Goal: Use online tool/utility: Use online tool/utility

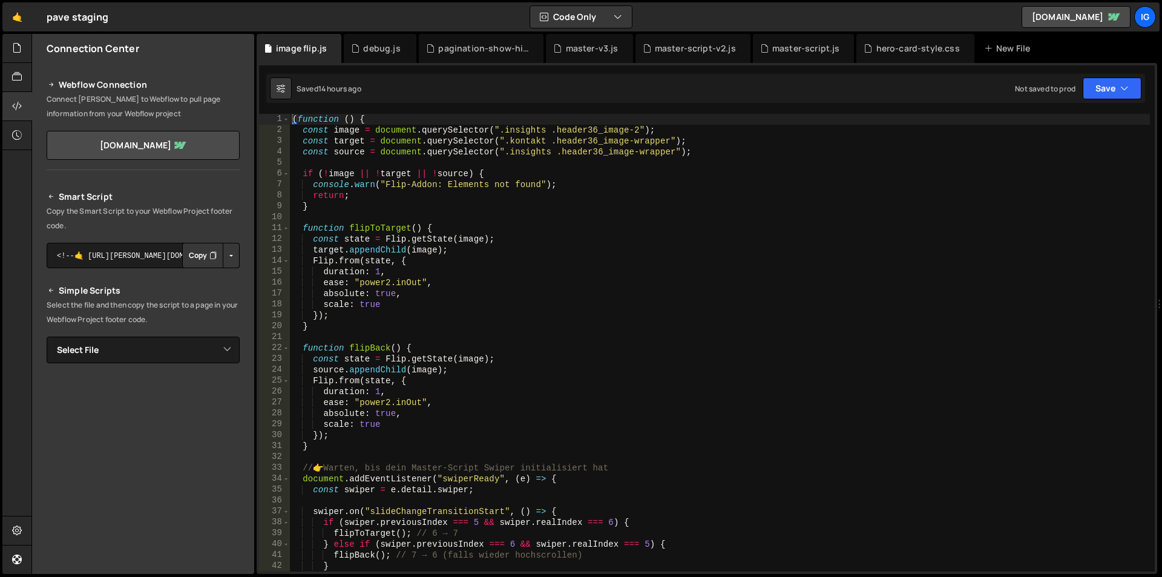
click at [539, 211] on div "( function ( ) { const image = document . querySelector ( ".insights .header36_…" at bounding box center [720, 353] width 860 height 479
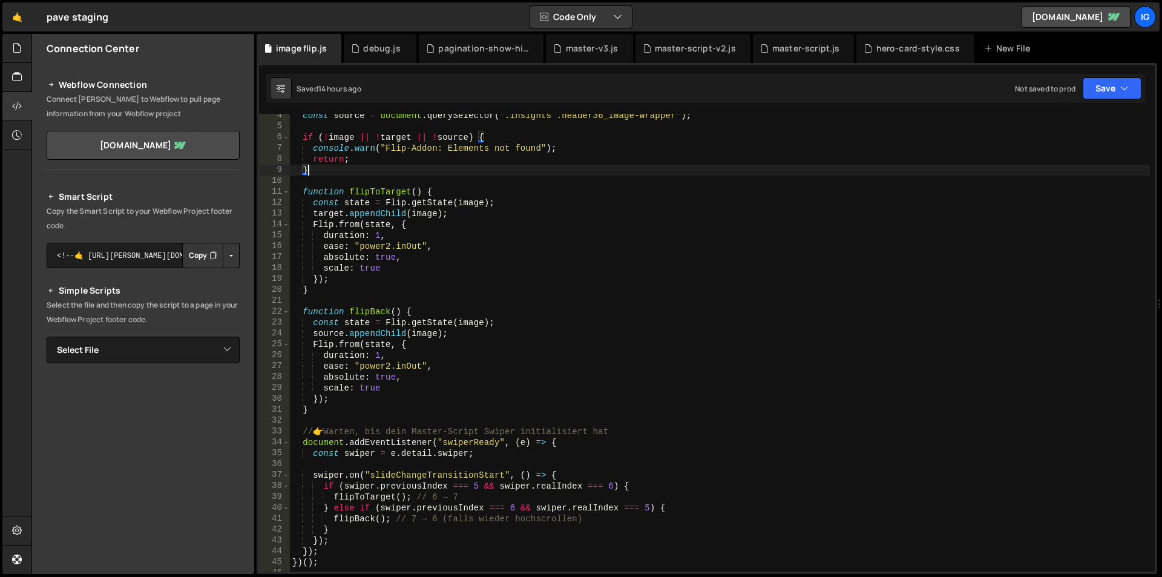
scroll to position [145, 0]
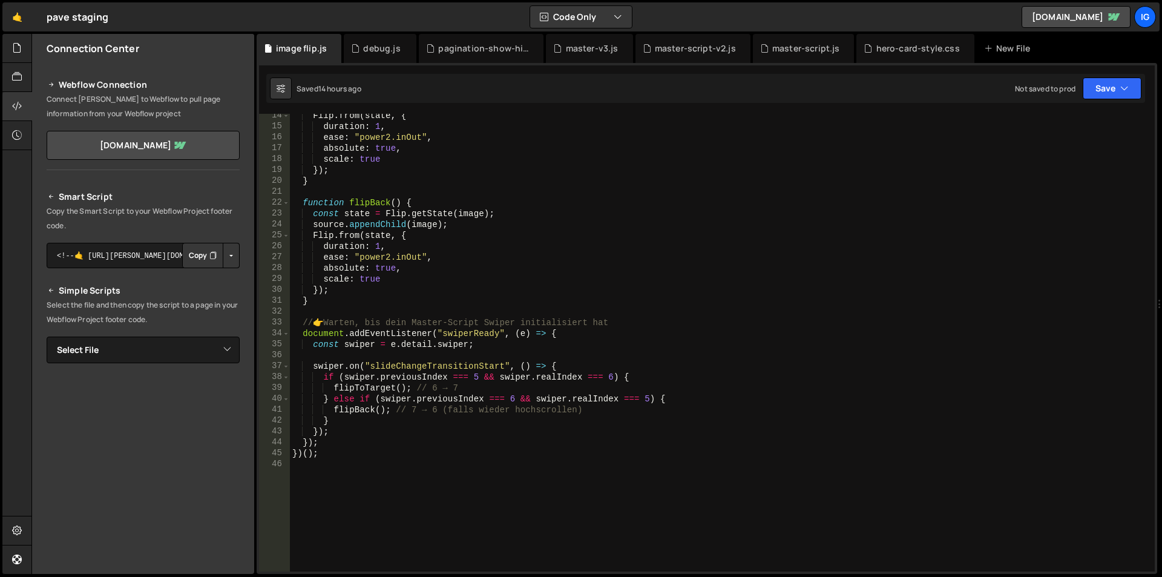
type textarea "})();"
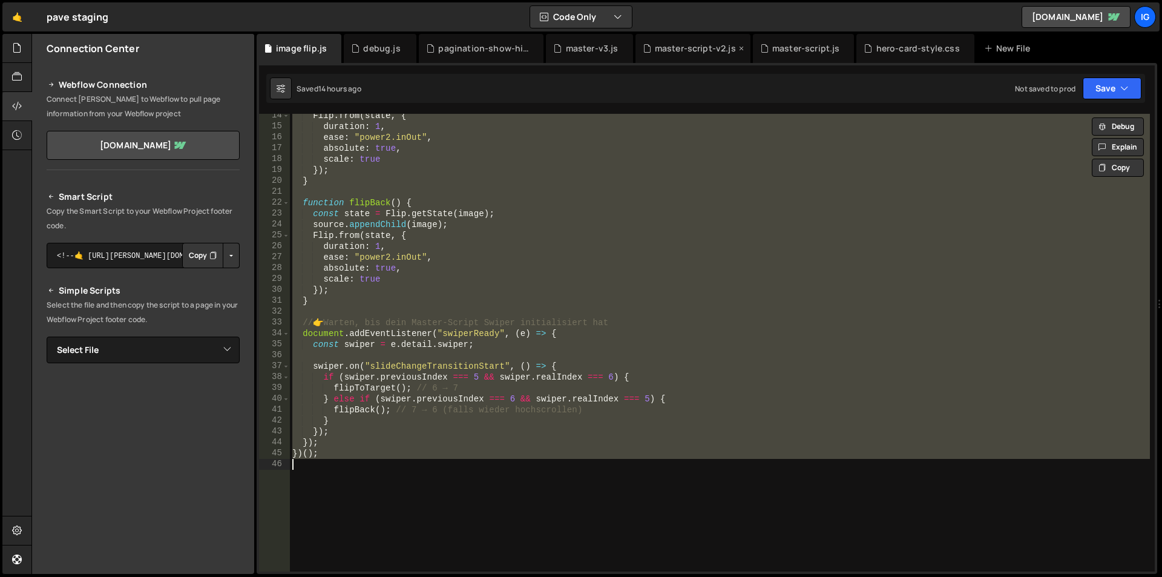
click at [682, 56] on div "master-script-v2.js" at bounding box center [692, 48] width 115 height 29
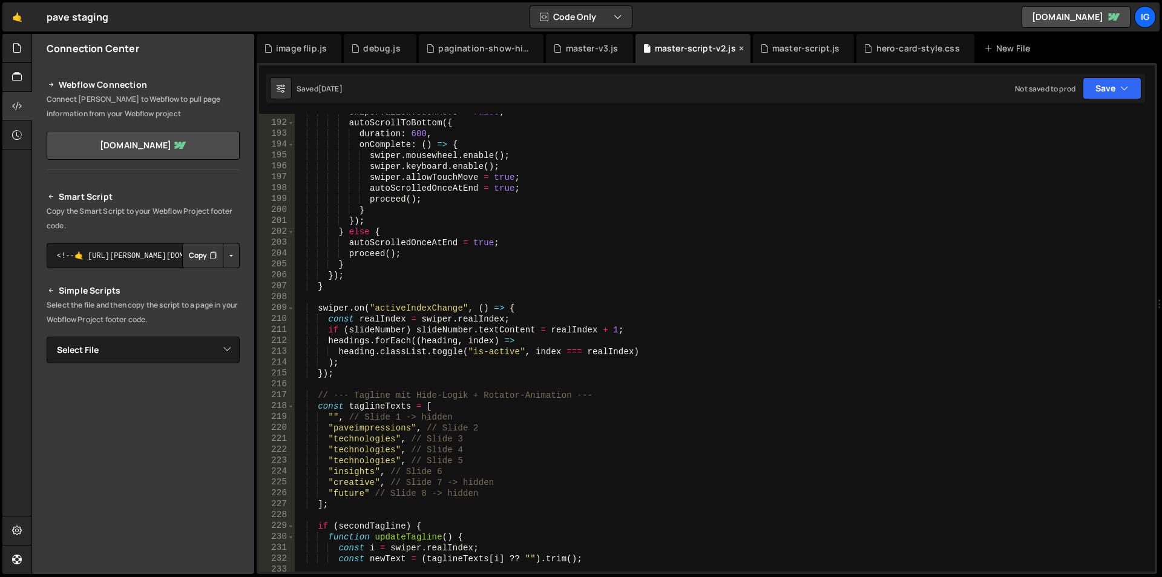
scroll to position [2077, 0]
click at [574, 209] on div "swiper . allowTouchMove = false ; autoScrollToBottom ({ duration : 600 , onComp…" at bounding box center [722, 345] width 855 height 479
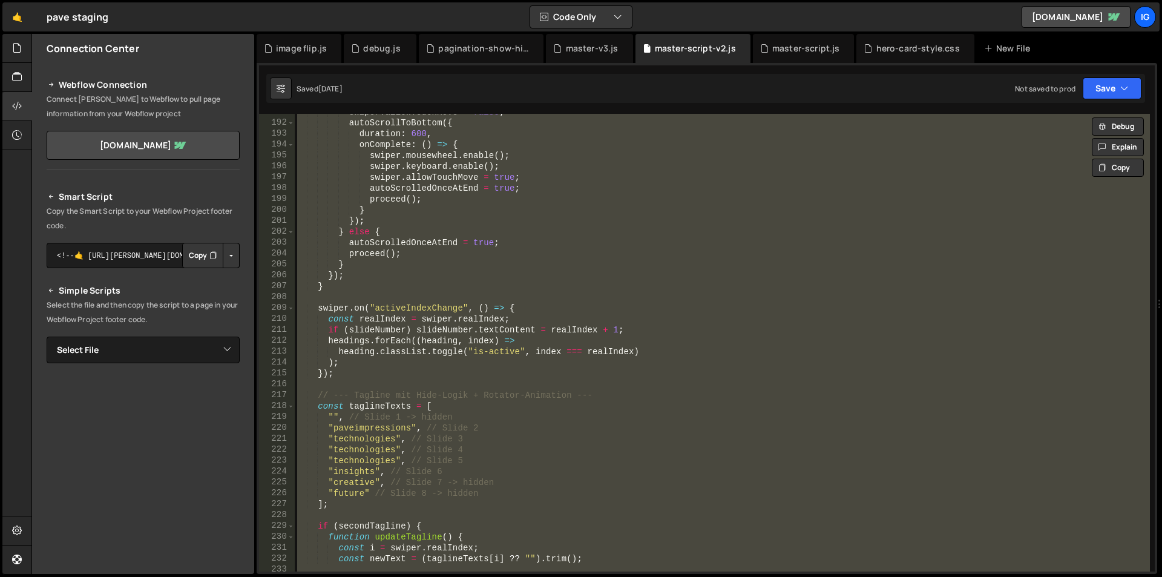
click at [479, 165] on div "swiper . allowTouchMove = false ; autoScrollToBottom ({ duration : 600 , onComp…" at bounding box center [722, 342] width 855 height 457
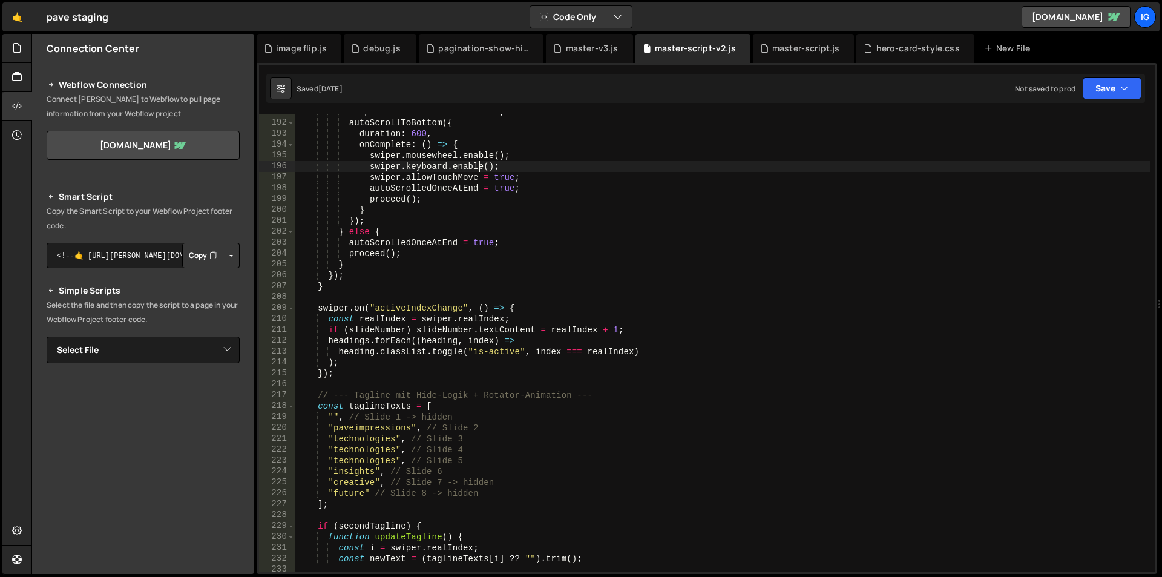
type textarea "})();"
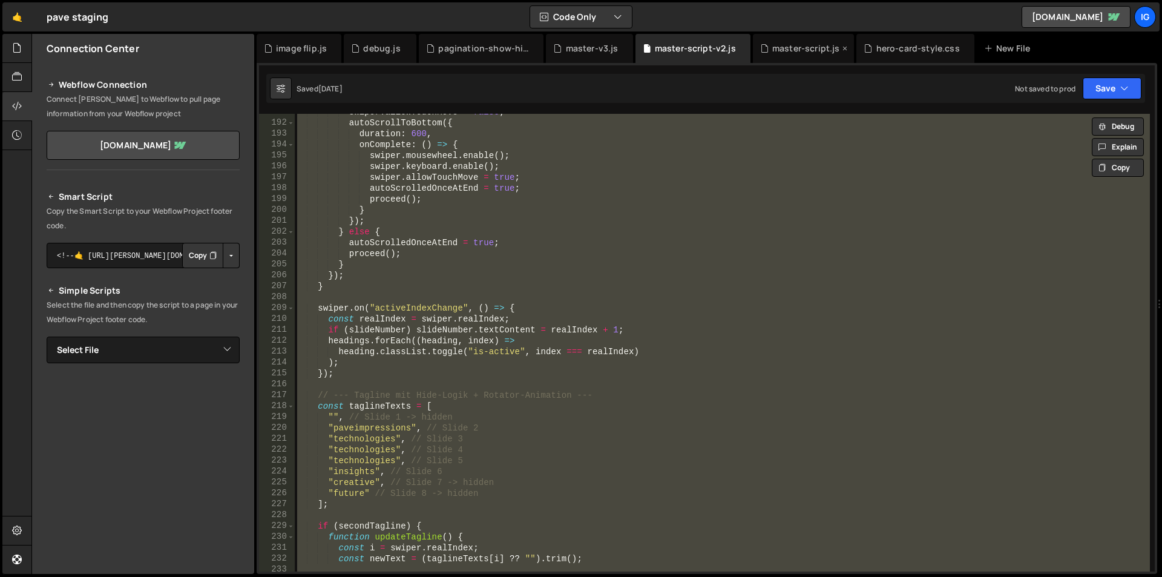
click at [797, 44] on div "master-script.js" at bounding box center [806, 48] width 68 height 12
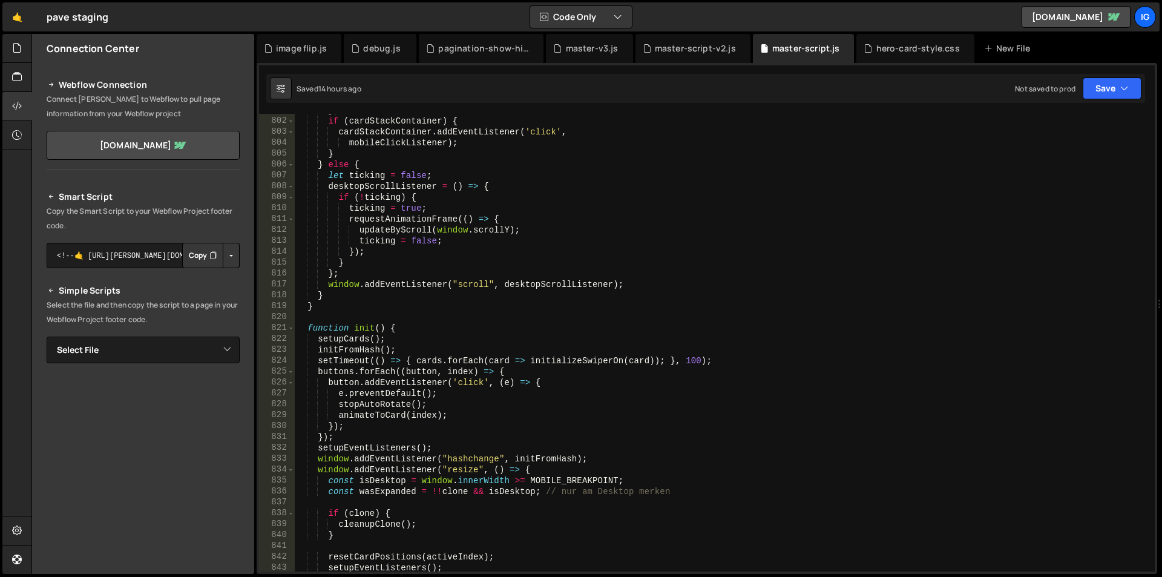
click at [577, 223] on div "} ; if ( cardStackContainer ) { cardStackContainer . addEventListener ( 'click'…" at bounding box center [722, 344] width 855 height 479
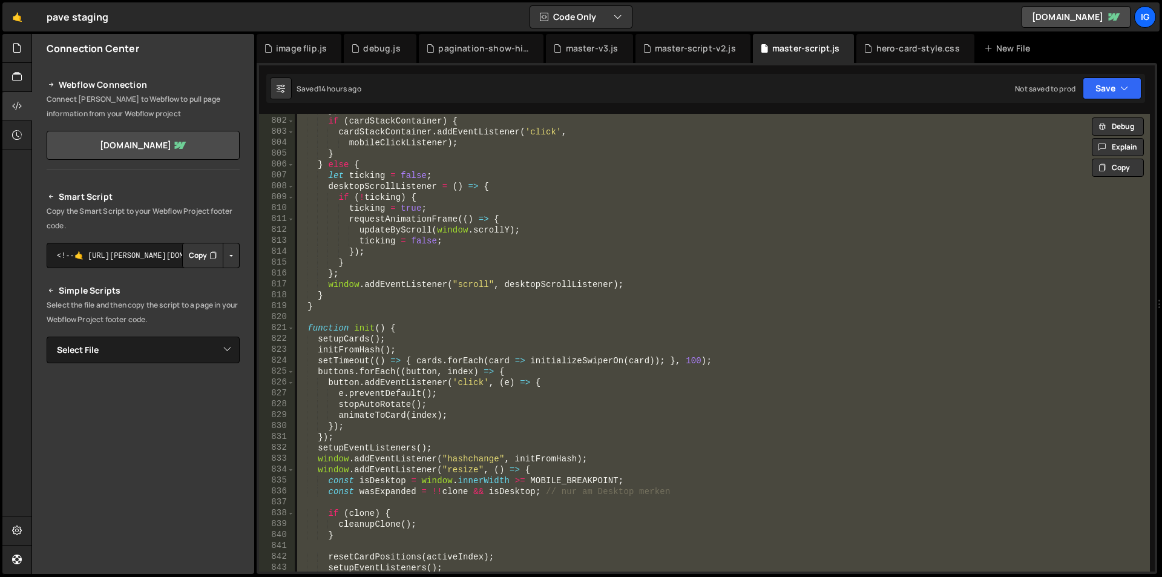
click at [494, 222] on div "} ; if ( cardStackContainer ) { cardStackContainer . addEventListener ( 'click'…" at bounding box center [722, 342] width 855 height 457
click at [411, 208] on div "} ; if ( cardStackContainer ) { cardStackContainer . addEventListener ( 'click'…" at bounding box center [722, 342] width 855 height 457
type textarea "ticking = true;"
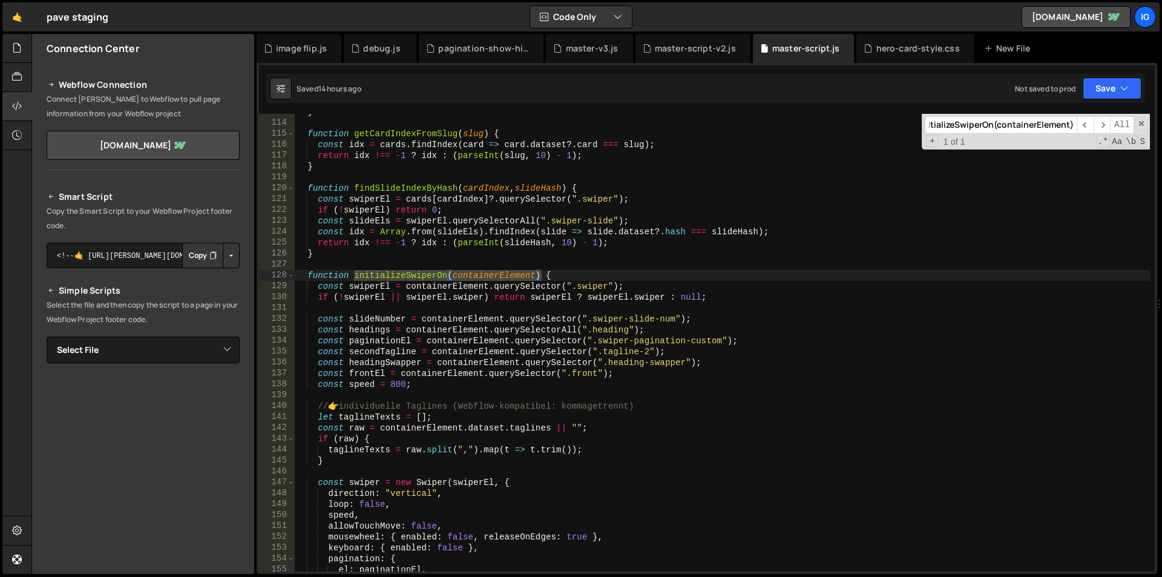
scroll to position [1263, 0]
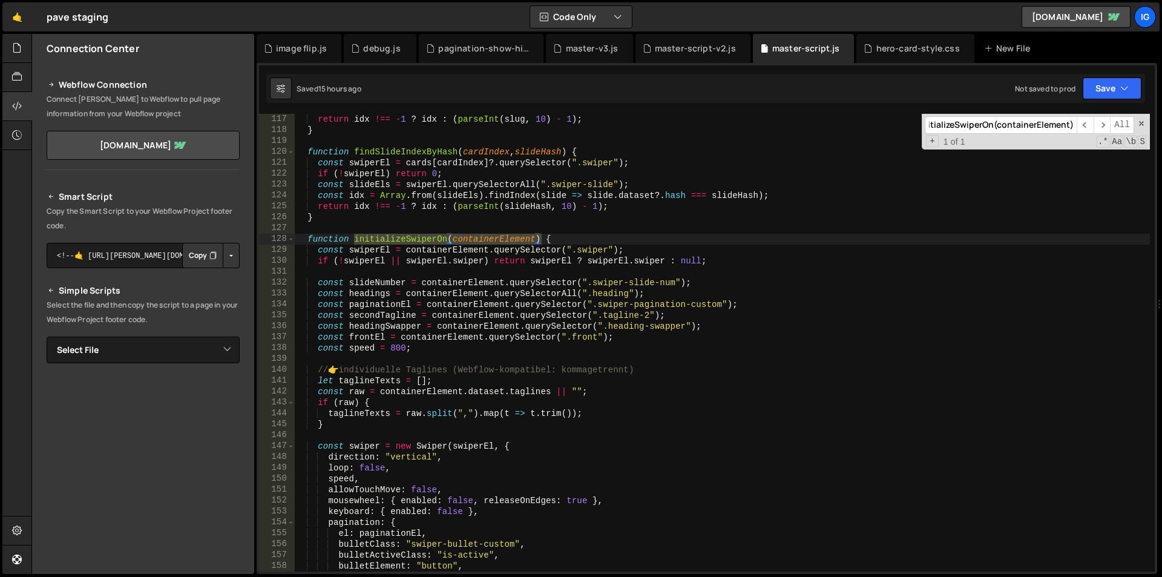
type input "initializeSwiperOn(containerElement)"
click at [307, 238] on div "return idx !== - 1 ? idx : ( parseInt ( slug , 10 ) - 1 ) ; } function findSlid…" at bounding box center [722, 353] width 855 height 479
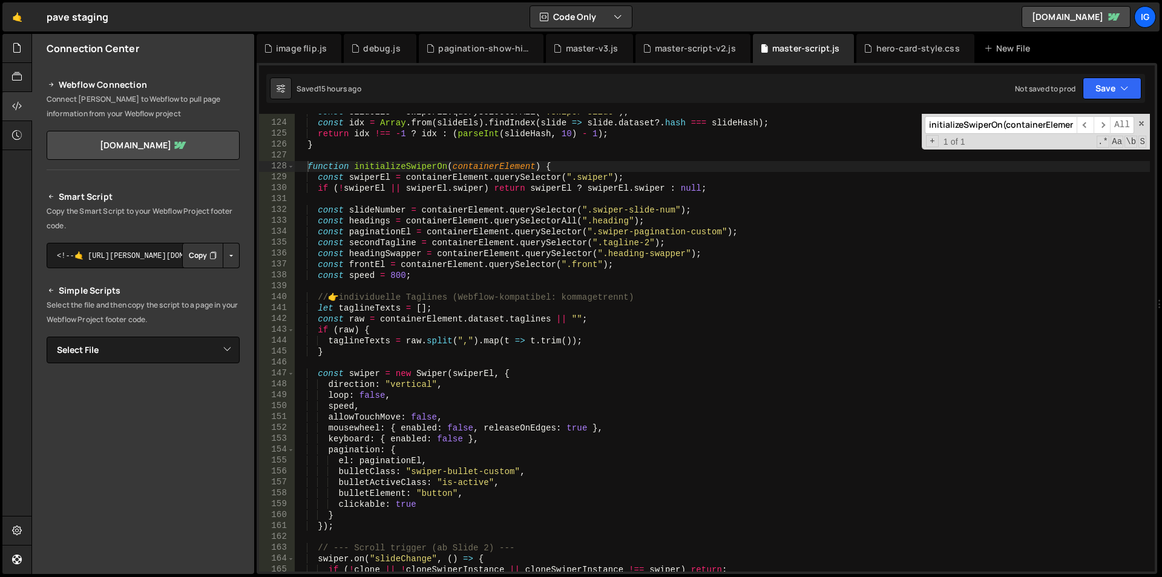
scroll to position [1263, 0]
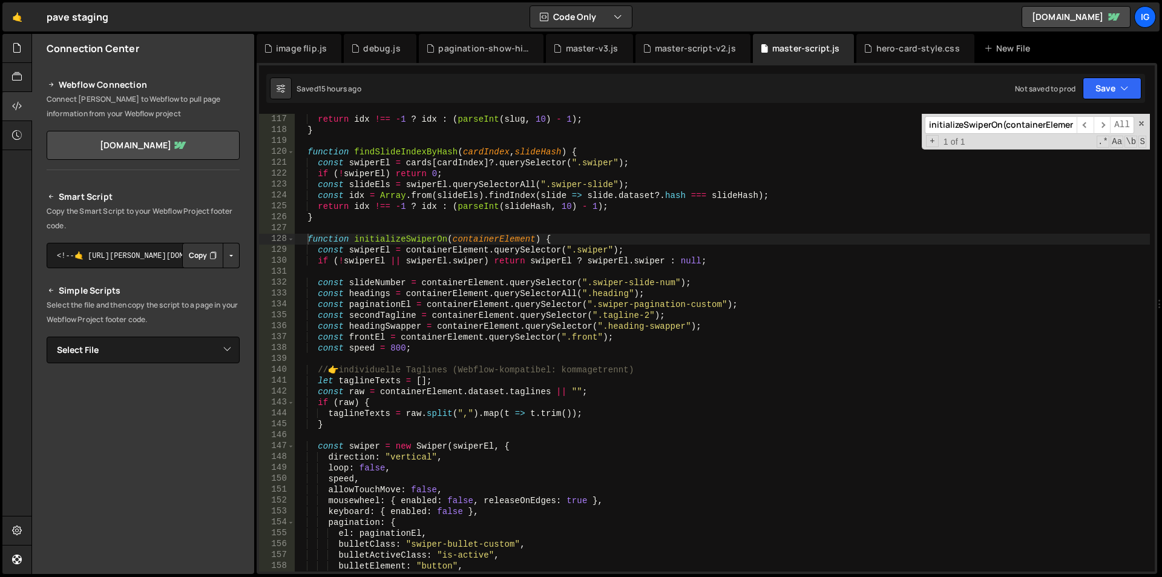
click at [308, 240] on div "return idx !== - 1 ? idx : ( parseInt ( slug , 10 ) - 1 ) ; } function findSlid…" at bounding box center [722, 353] width 855 height 479
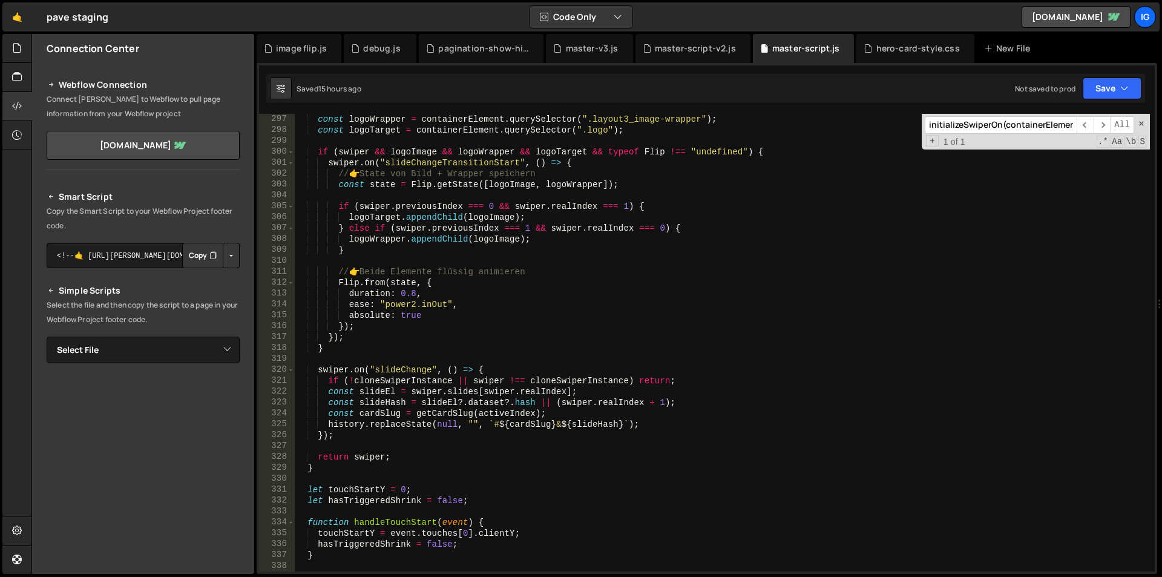
scroll to position [3333, 0]
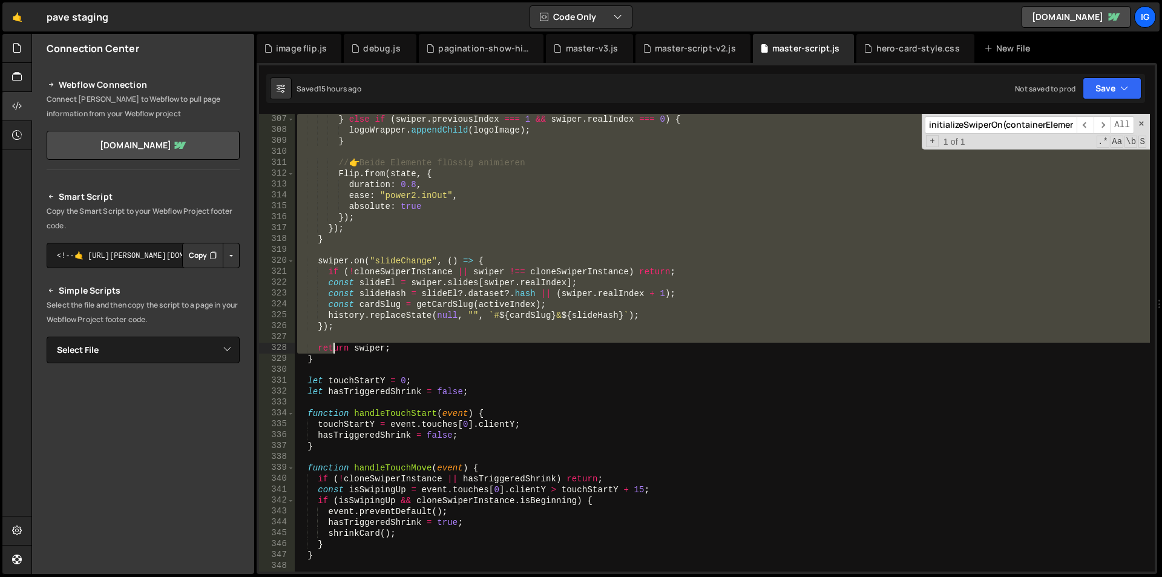
click at [333, 353] on div "} else if ( swiper . previousIndex === 1 && swiper . realIndex === 0 ) { logoWr…" at bounding box center [722, 353] width 855 height 479
click at [327, 358] on div "} else if ( swiper . previousIndex === 1 && swiper . realIndex === 0 ) { logoWr…" at bounding box center [722, 353] width 855 height 479
type textarea "return swiper; }"
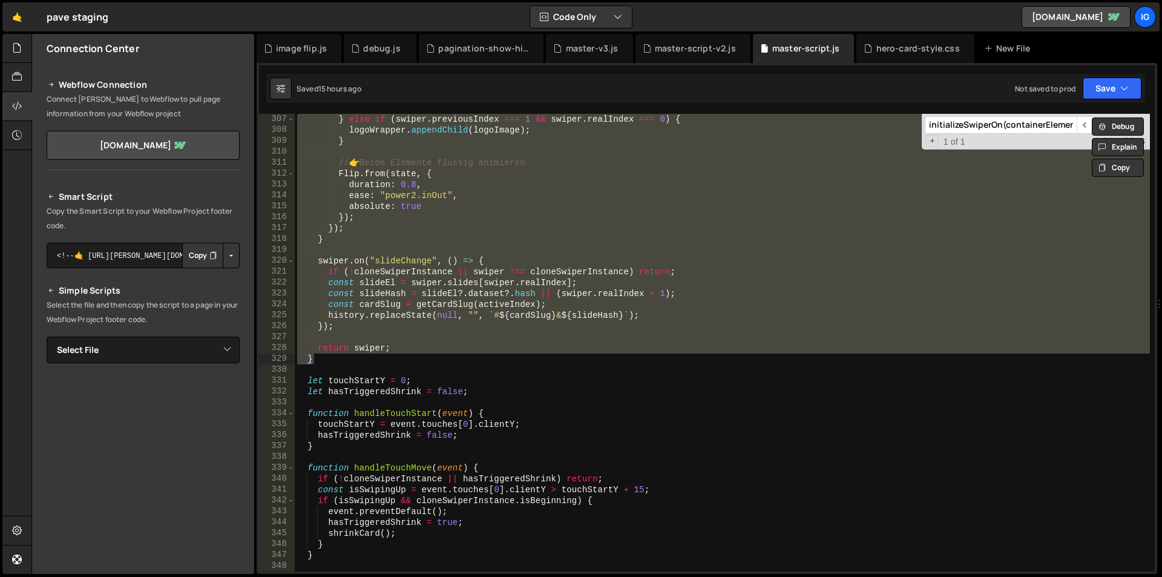
click at [337, 361] on div "} else if ( swiper . previousIndex === 1 && swiper . realIndex === 0 ) { logoWr…" at bounding box center [722, 342] width 855 height 457
paste textarea
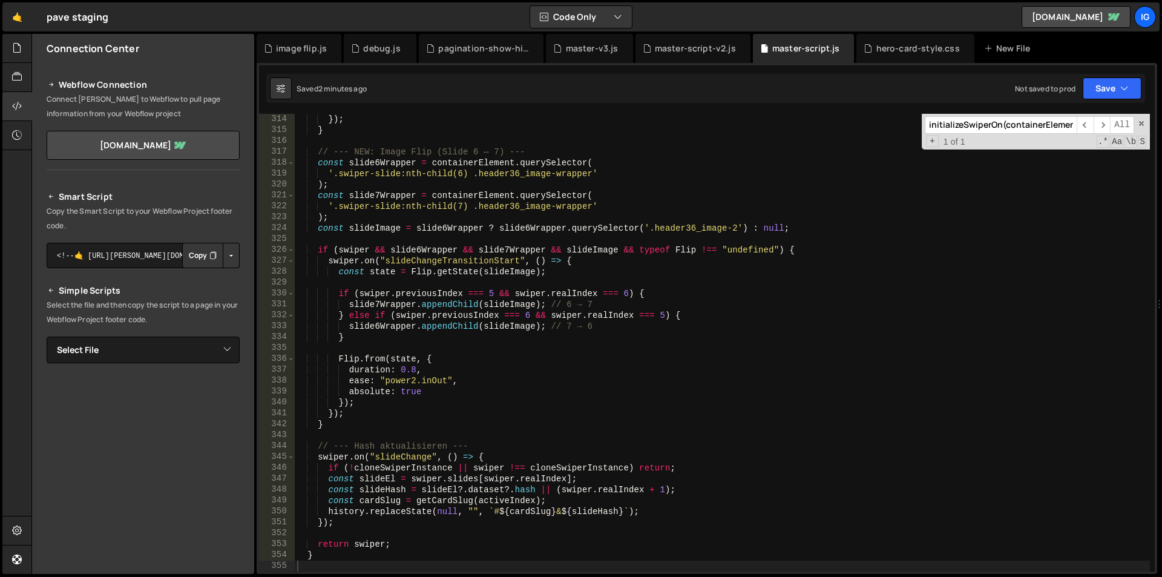
click at [546, 223] on div "}) ; } // --- NEW: Image Flip (Slide 6 ↔ 7) --- const slide6Wrapper = container…" at bounding box center [722, 353] width 855 height 479
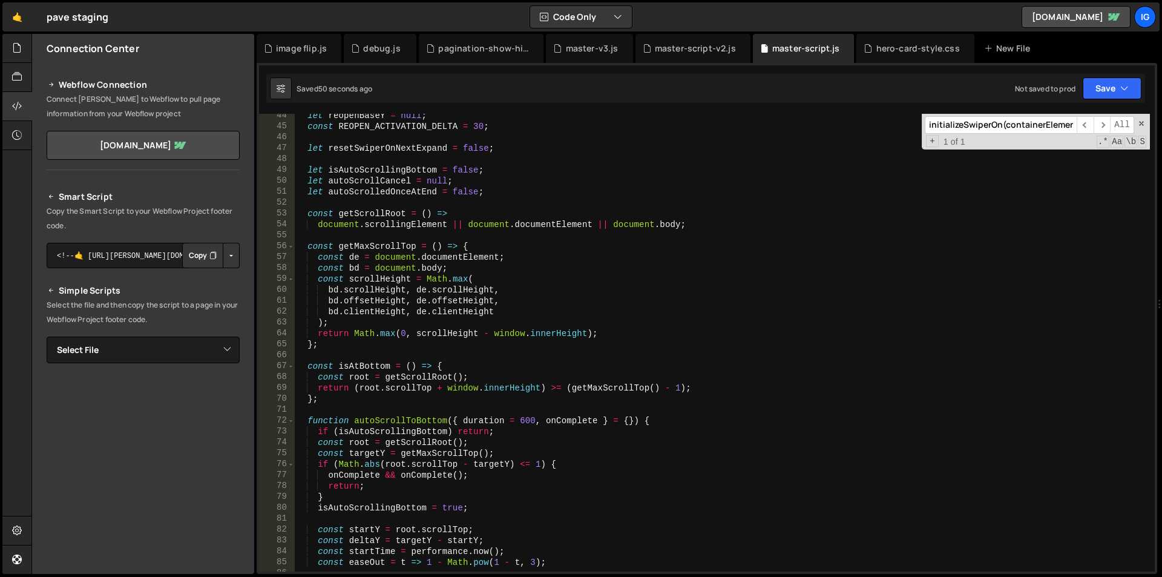
scroll to position [653, 0]
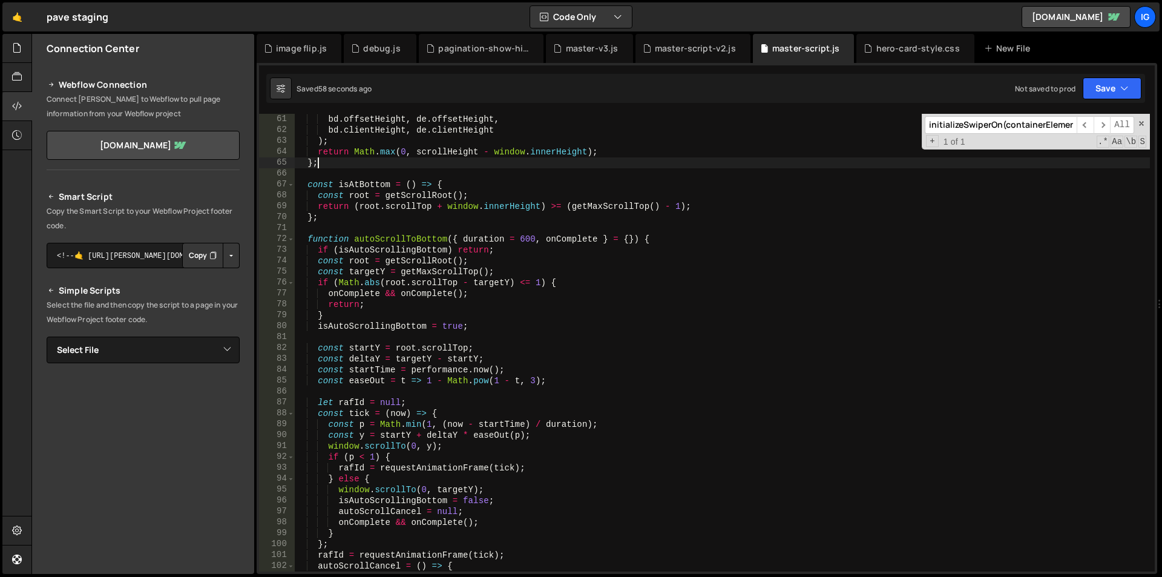
click at [454, 166] on div "bd . offsetHeight , de . offsetHeight , bd . clientHeight , de . clientHeight )…" at bounding box center [722, 353] width 855 height 479
type textarea "})();"
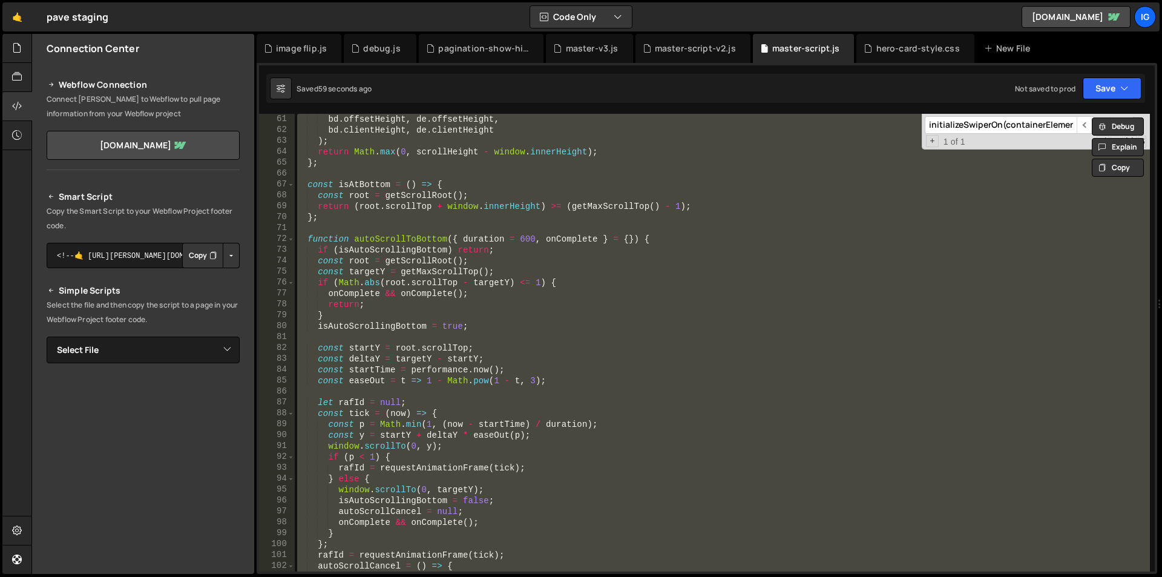
paste textarea
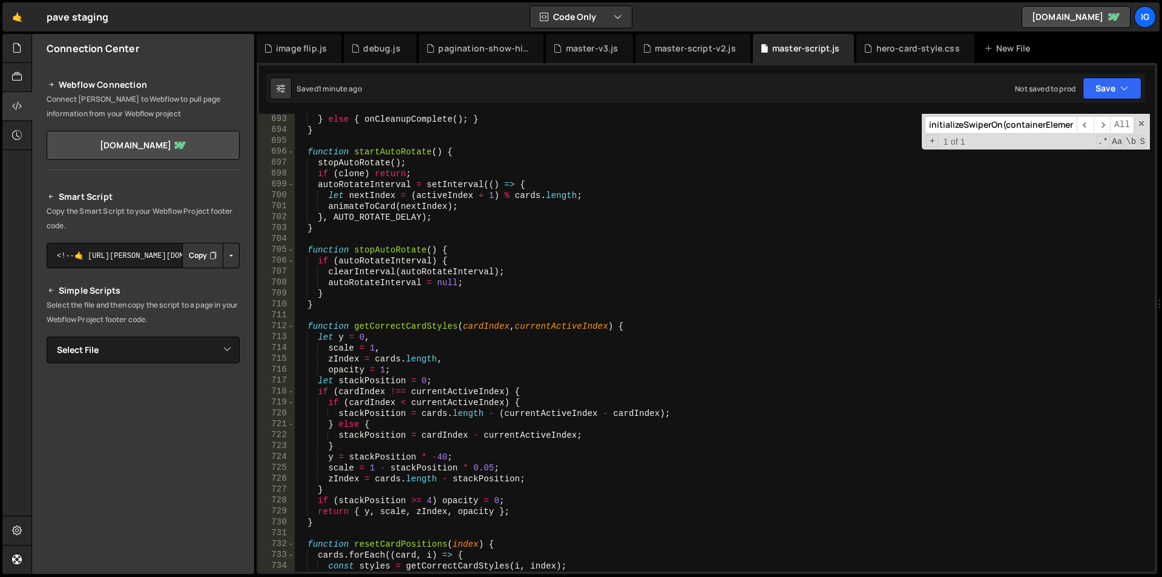
scroll to position [7537, 0]
click at [441, 454] on div "} else { onCleanupComplete ( ) ; } } function startAutoRotate ( ) { stopAutoRot…" at bounding box center [722, 353] width 855 height 479
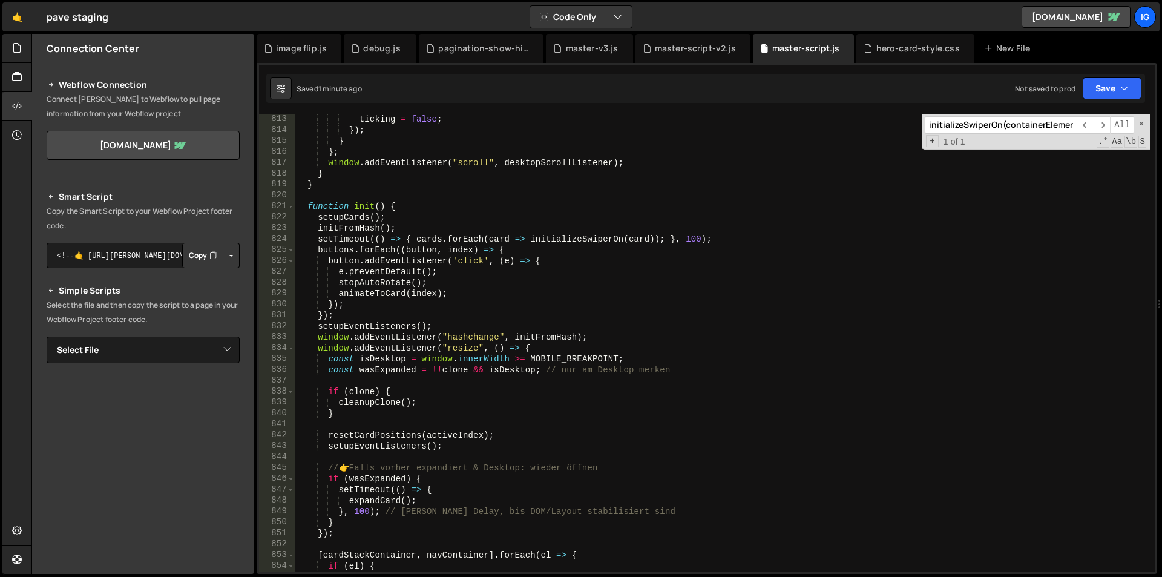
scroll to position [8844, 0]
click at [407, 255] on div "ticking = false ; }) ; } } ; window . addEventListener ( "scroll" , desktopScro…" at bounding box center [722, 353] width 855 height 479
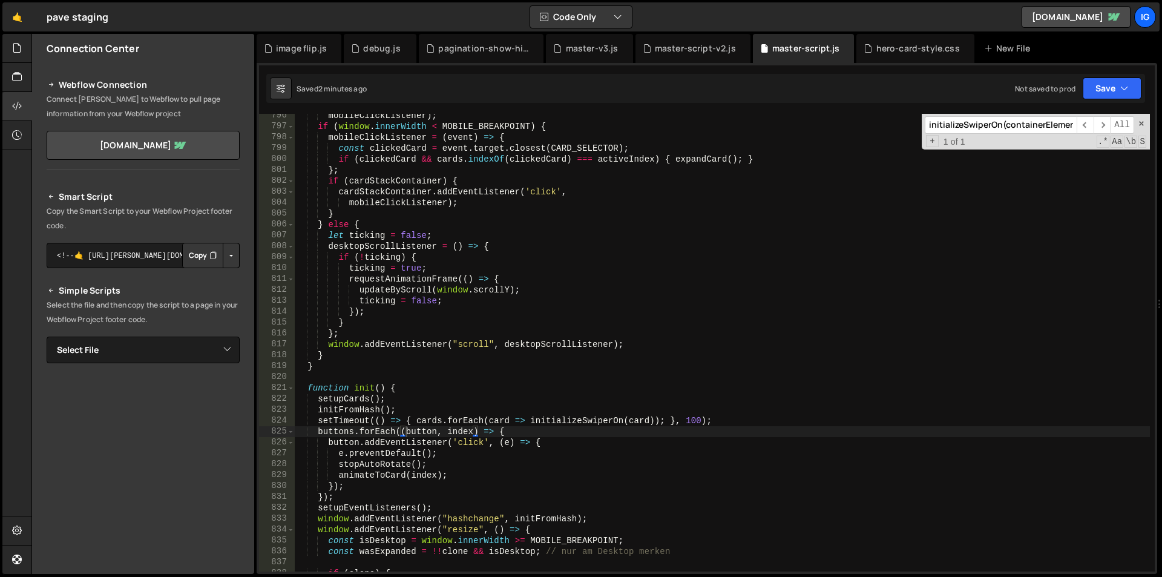
scroll to position [8698, 0]
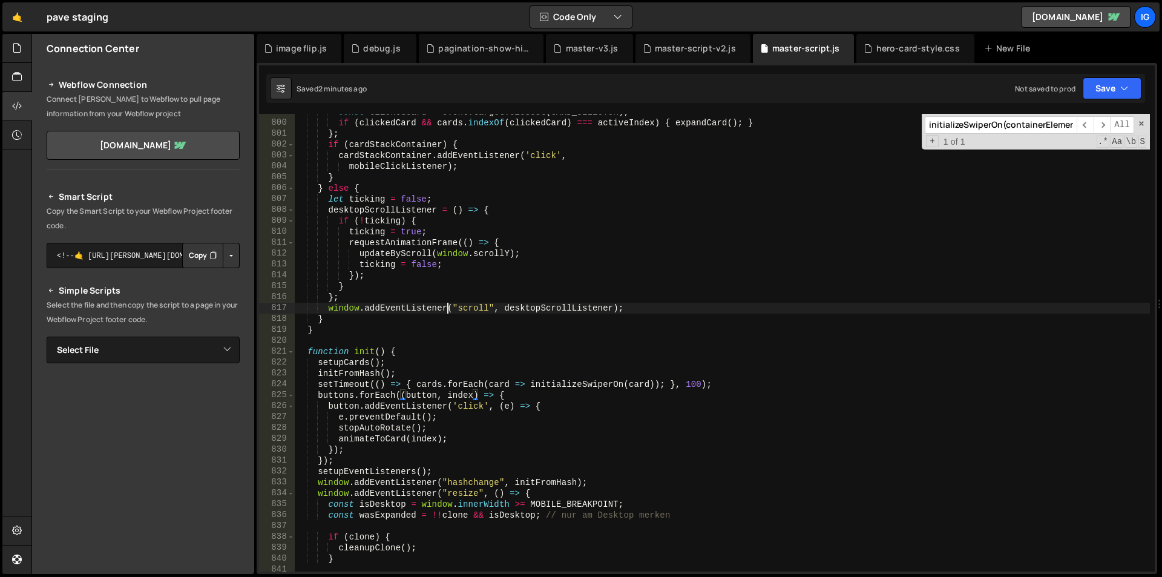
click at [445, 309] on div "const clickedCard = event . target . closest ( CARD_SELECTOR ) ; if ( clickedCa…" at bounding box center [722, 345] width 855 height 479
type textarea "window.addEventListener("scroll", desktopScrollListener);"
click at [991, 123] on input "initializeSwiperOn(containerElement)" at bounding box center [1001, 125] width 152 height 18
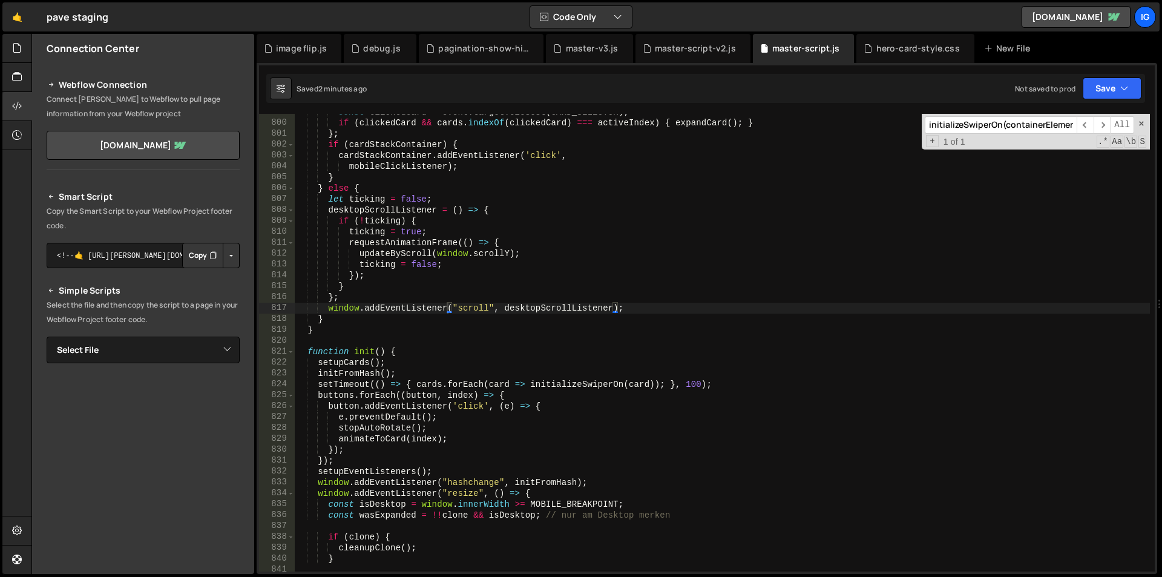
click at [991, 123] on input "initializeSwiperOn(containerElement)" at bounding box center [1001, 125] width 152 height 18
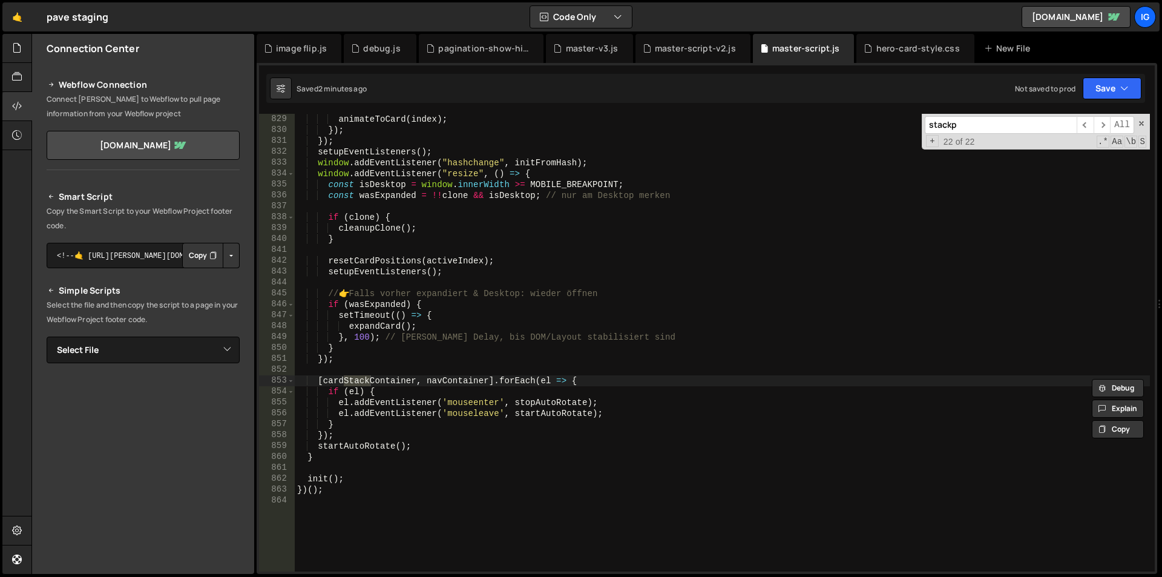
scroll to position [7569, 0]
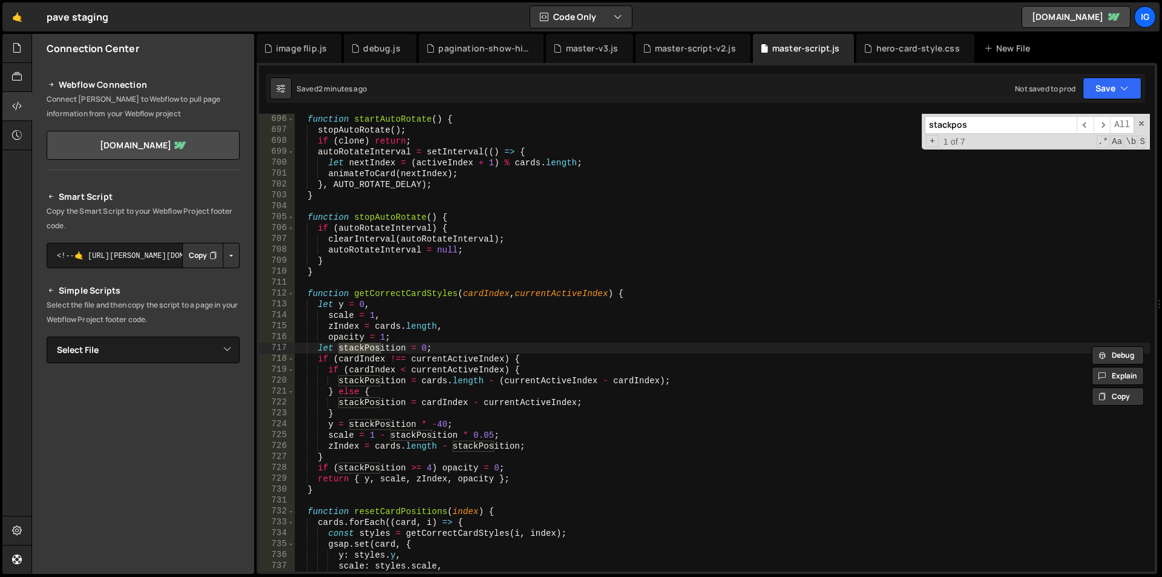
type input "stackpos"
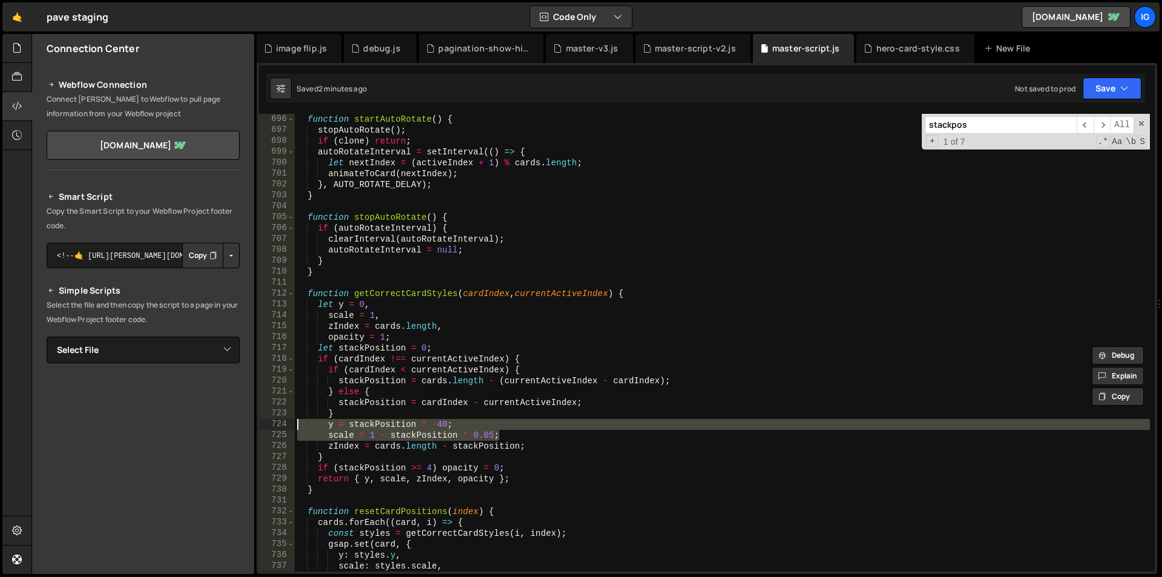
drag, startPoint x: 506, startPoint y: 433, endPoint x: 277, endPoint y: 419, distance: 229.7
click at [277, 419] on div "scale = 1 - stackPosition * 0.05; 696 697 698 699 700 701 702 703 704 705 706 7…" at bounding box center [706, 342] width 895 height 457
paste textarea "scale = 1 - stackPosition * 0.07; // stärkere Schrumpfung"
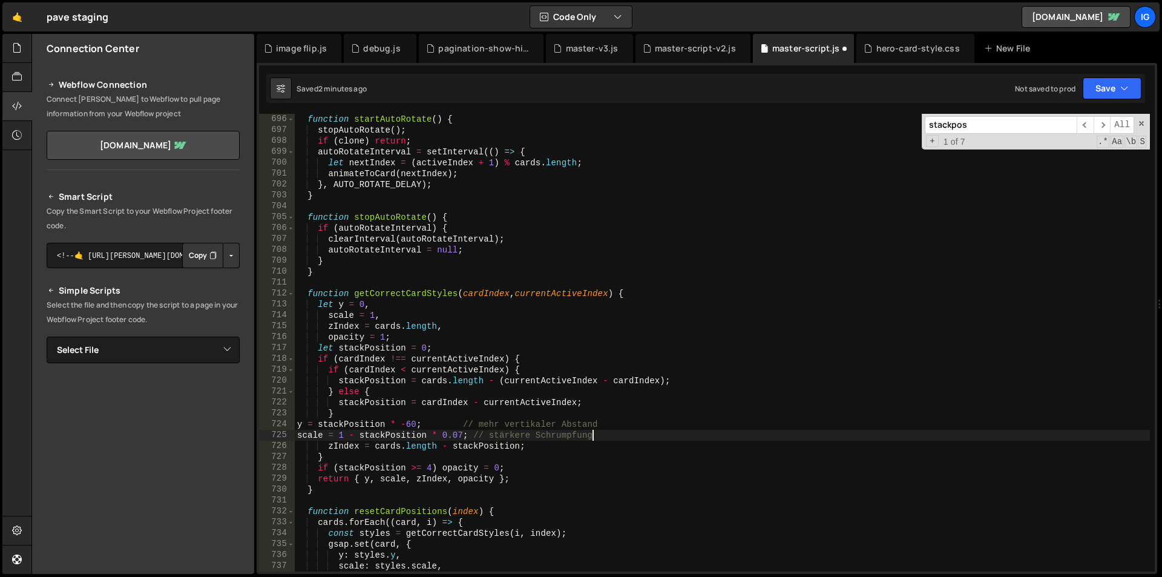
type textarea "scale = 1 - stackPosition * 0.07; // stärkere Schrumpfung"
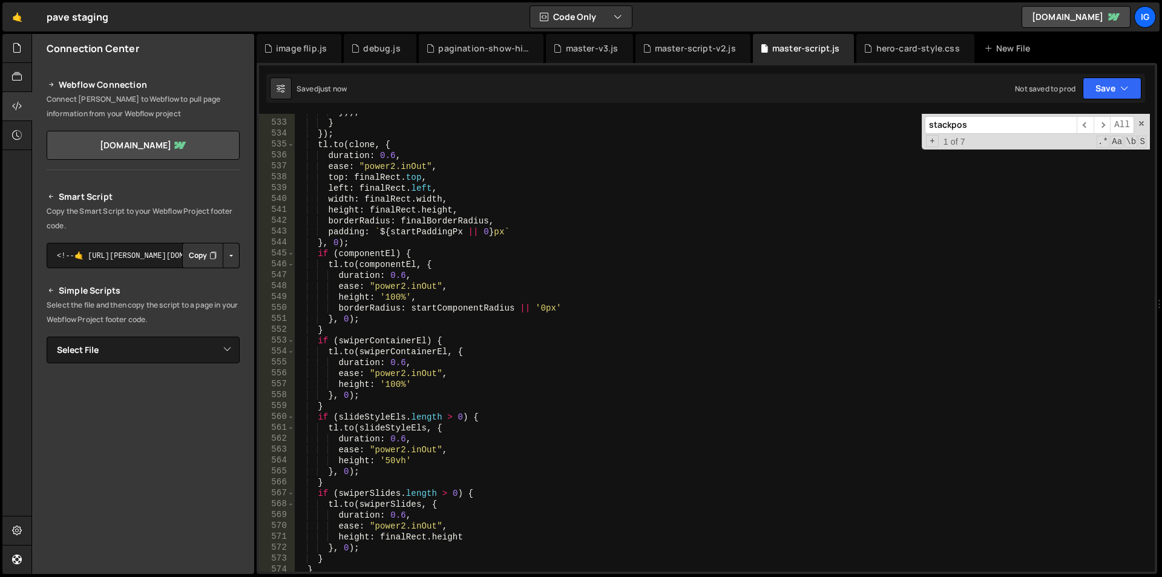
scroll to position [5573, 0]
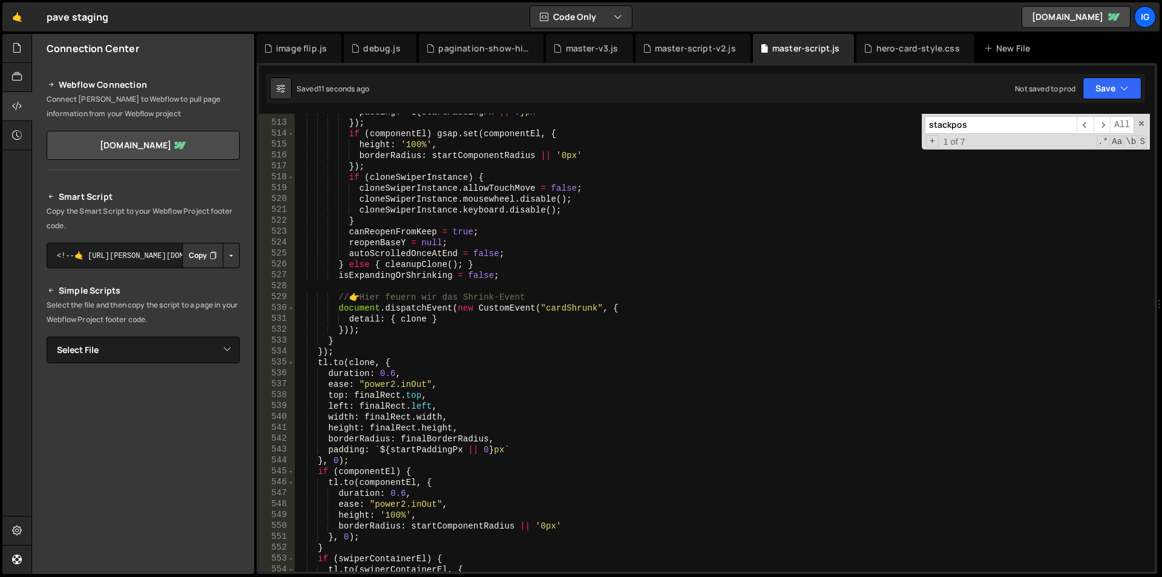
click at [549, 286] on div "padding : ` ${ startPaddingPx || 0 } px ` }) ; if ( componentEl ) gsap . set ( …" at bounding box center [722, 345] width 855 height 479
click at [413, 278] on div "padding : ` ${ startPaddingPx || 0 } px ` }) ; if ( componentEl ) gsap . set ( …" at bounding box center [722, 345] width 855 height 479
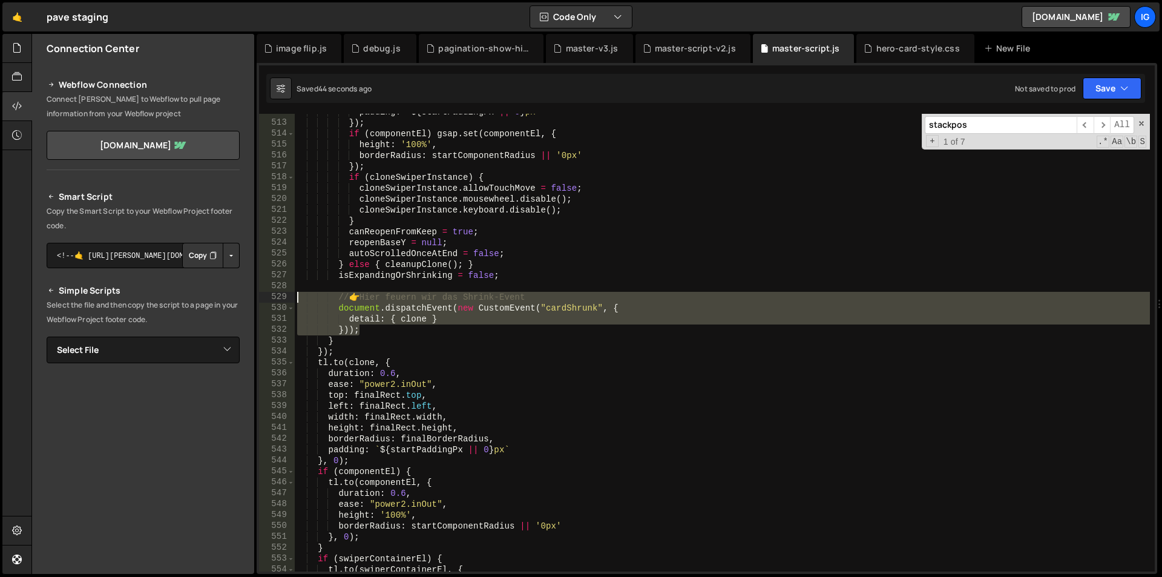
drag, startPoint x: 373, startPoint y: 334, endPoint x: 273, endPoint y: 293, distance: 108.3
click at [273, 293] on div "isExpandingOrShrinking = false; 512 513 514 515 516 517 518 519 520 521 522 523…" at bounding box center [706, 342] width 895 height 457
type textarea "// 👉 Hier feuern wir das Shrink-Event document.dispatchEvent(new CustomEvent("c…"
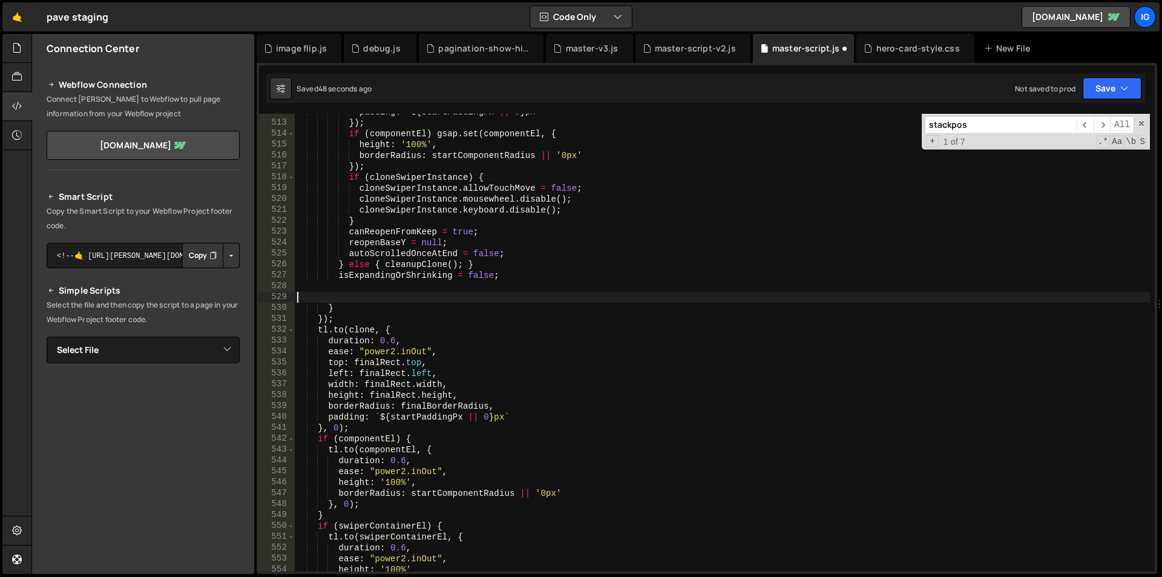
type textarea "}"
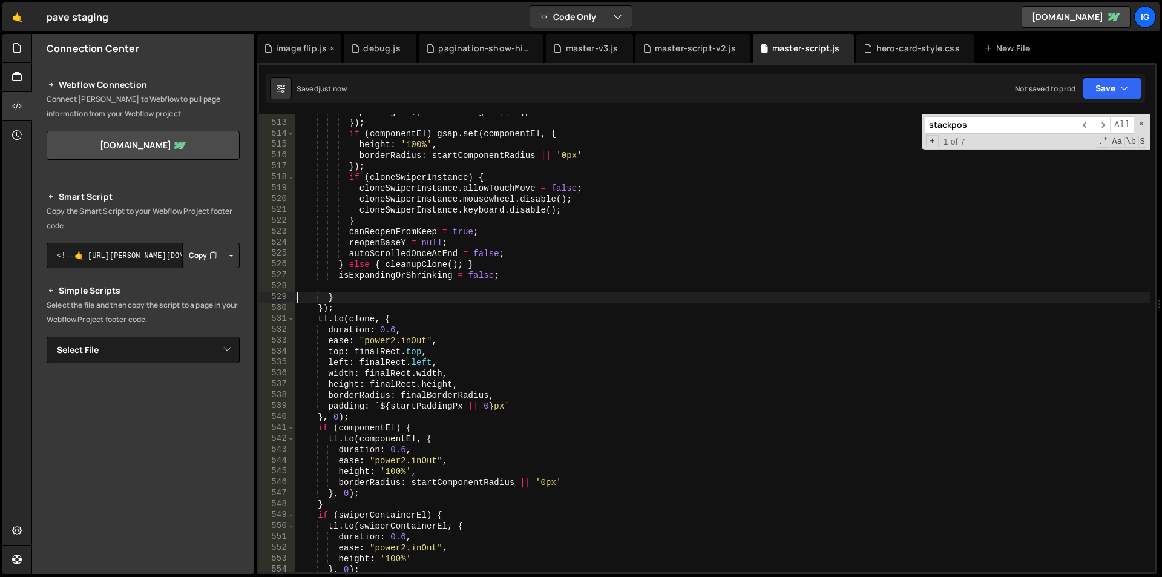
click at [283, 44] on div "image flip.js" at bounding box center [301, 48] width 51 height 12
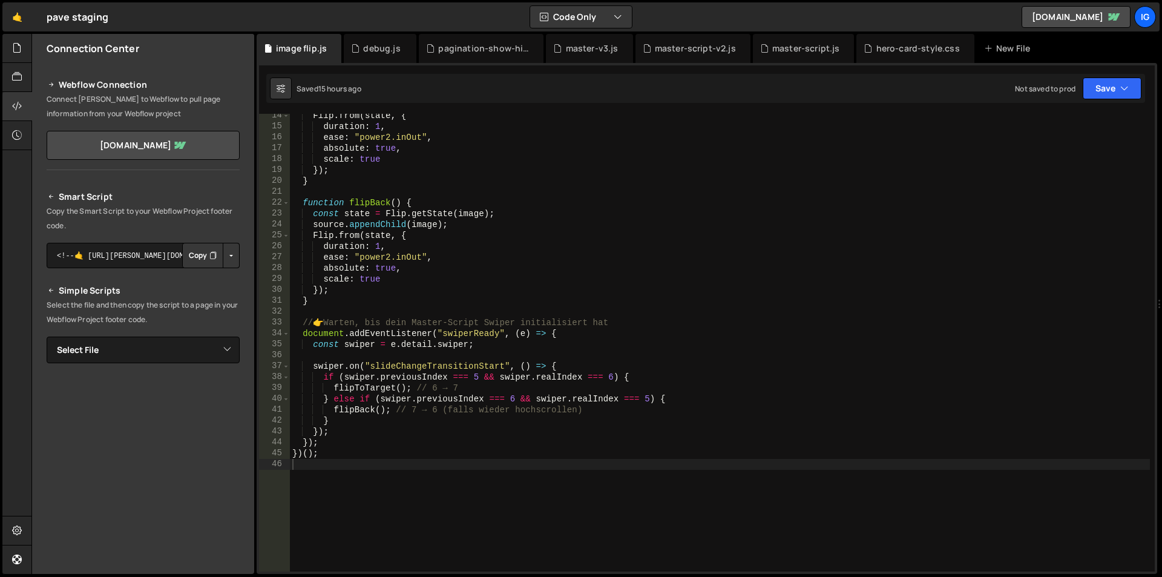
click at [413, 157] on div "Flip . from ( state , { duration : 1 , ease : "power2.inOut" , absolute : true …" at bounding box center [720, 349] width 860 height 479
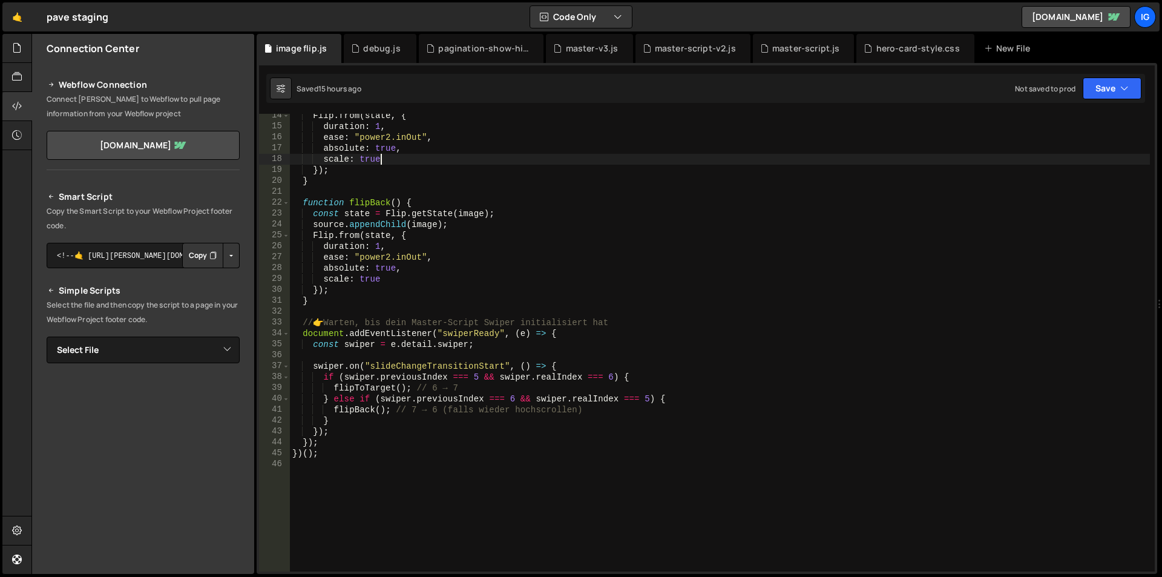
type textarea "})();"
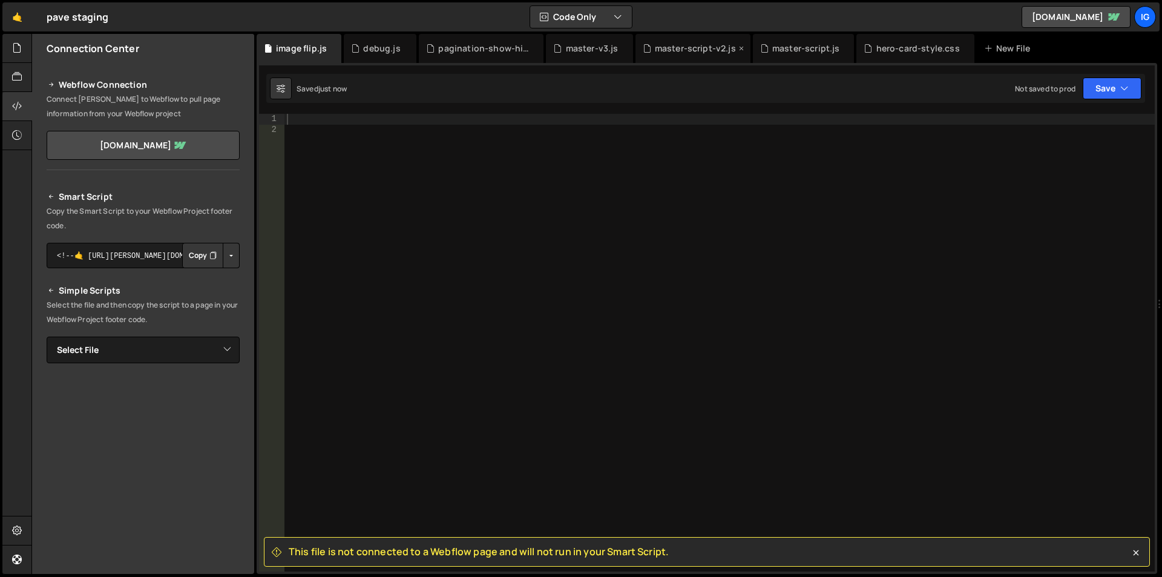
click at [675, 49] on div "master-script-v2.js" at bounding box center [695, 48] width 81 height 12
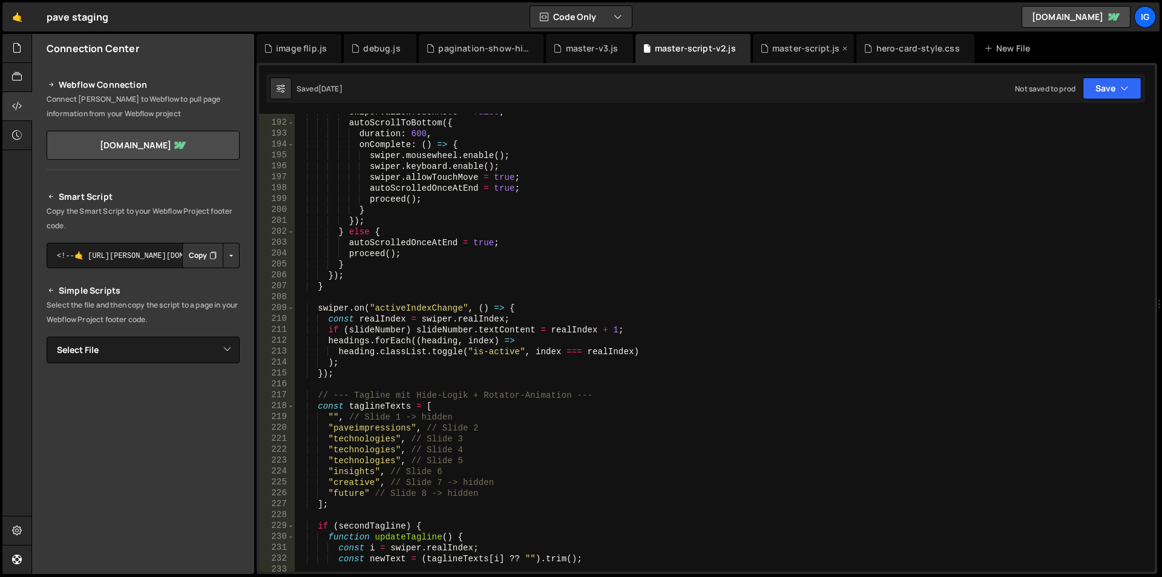
click at [789, 43] on div "master-script.js" at bounding box center [806, 48] width 68 height 12
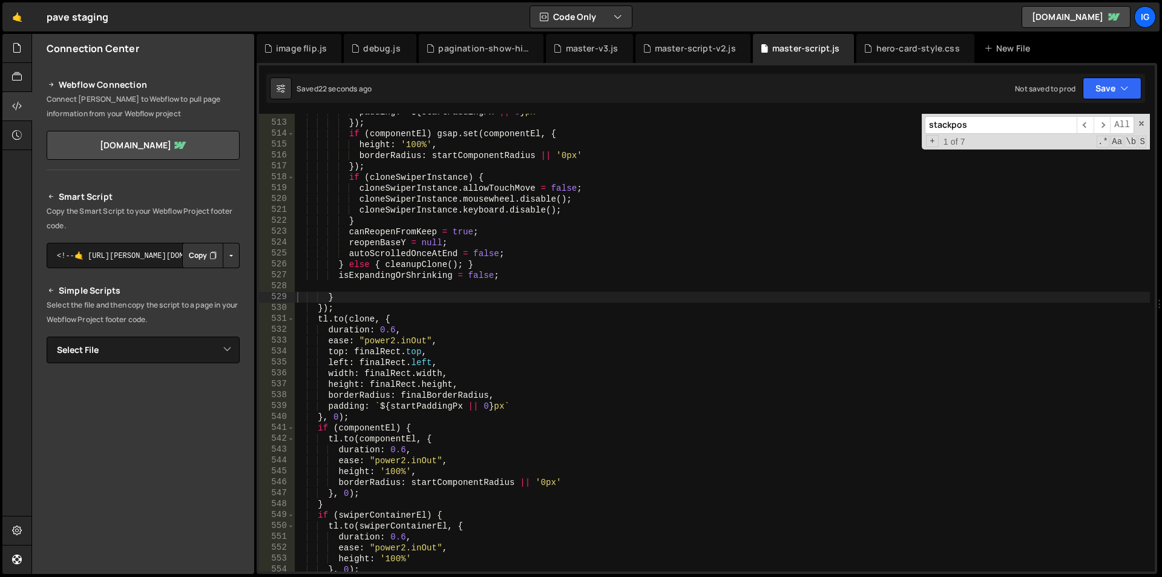
click at [781, 156] on div "padding : ` ${ startPaddingPx || 0 } px ` }) ; if ( componentEl ) gsap . set ( …" at bounding box center [722, 345] width 855 height 479
click at [555, 254] on div "padding : ` ${ startPaddingPx || 0 } px ` }) ; if ( componentEl ) gsap . set ( …" at bounding box center [722, 345] width 855 height 479
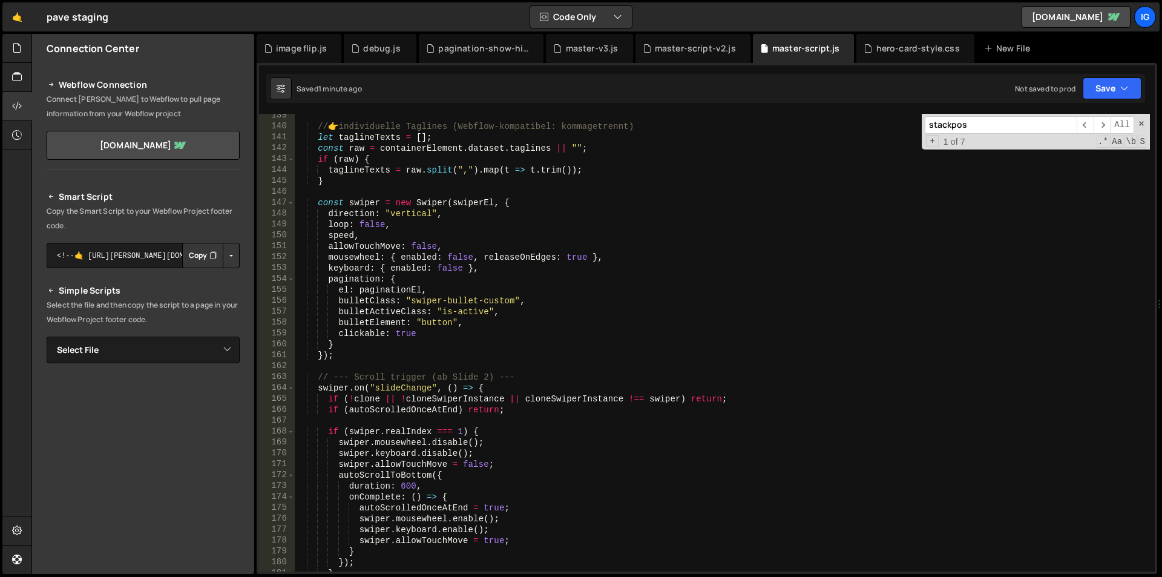
scroll to position [1361, 0]
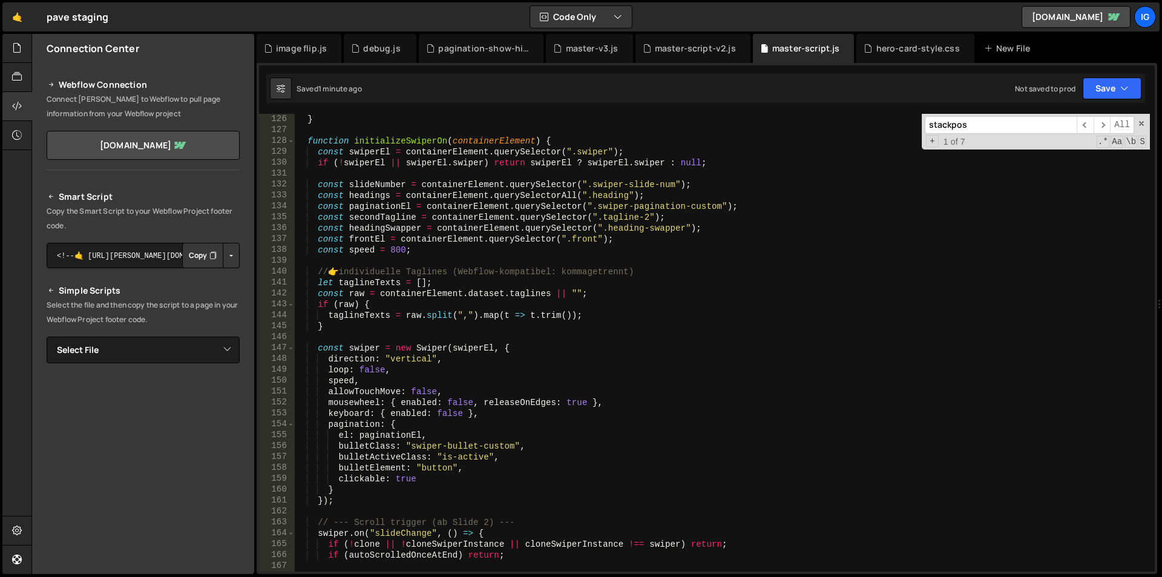
click at [300, 140] on div "} function initializeSwiperOn ( containerElement ) { const swiperEl = container…" at bounding box center [722, 353] width 855 height 479
click at [293, 142] on span at bounding box center [290, 141] width 7 height 11
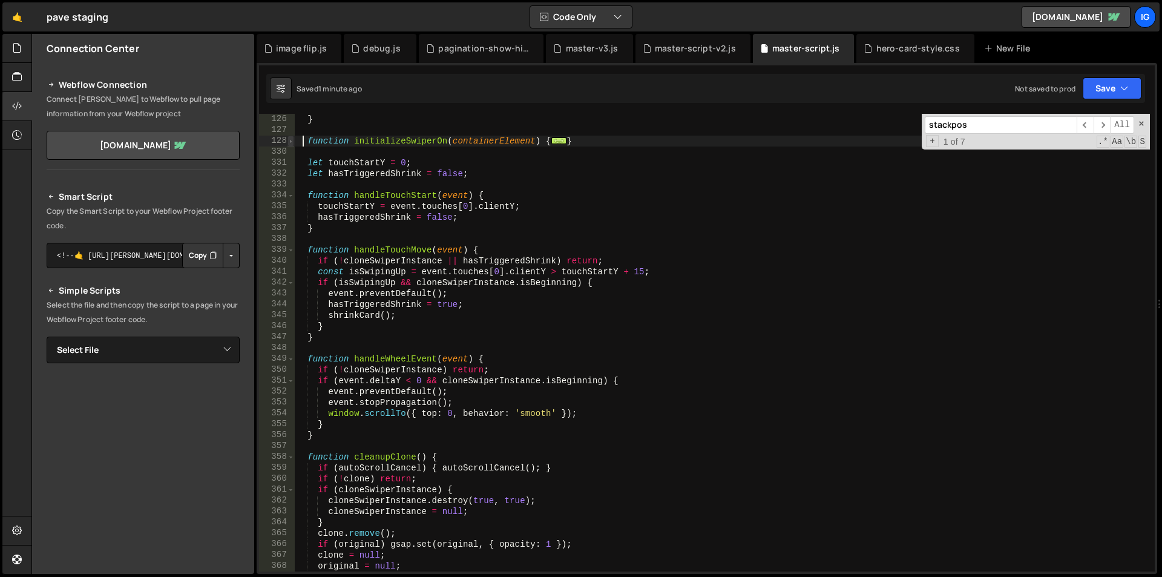
click at [291, 142] on span at bounding box center [290, 141] width 7 height 11
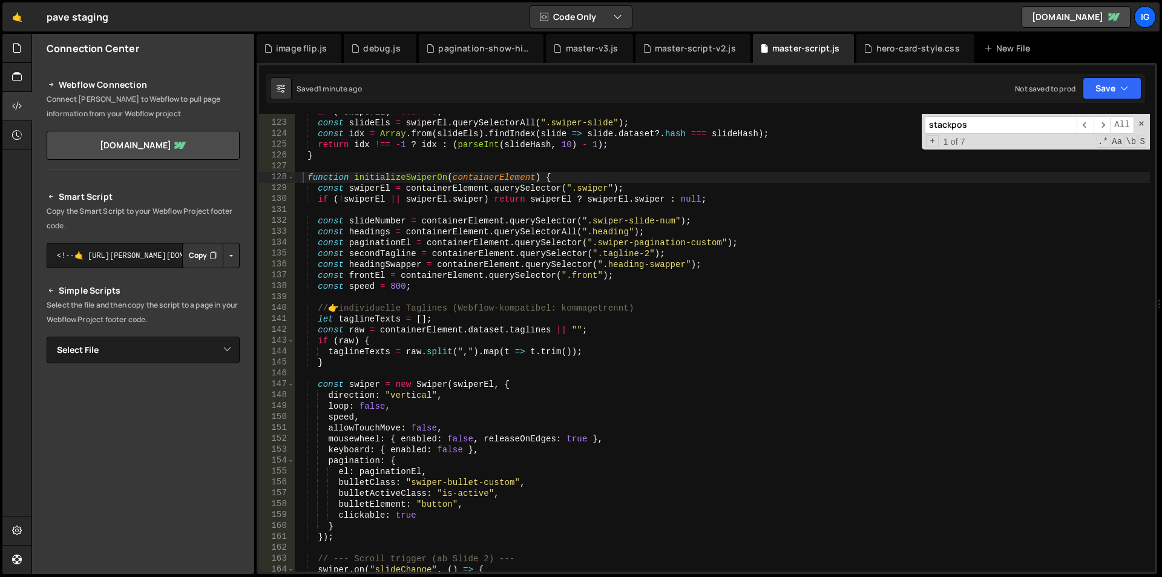
scroll to position [1252, 0]
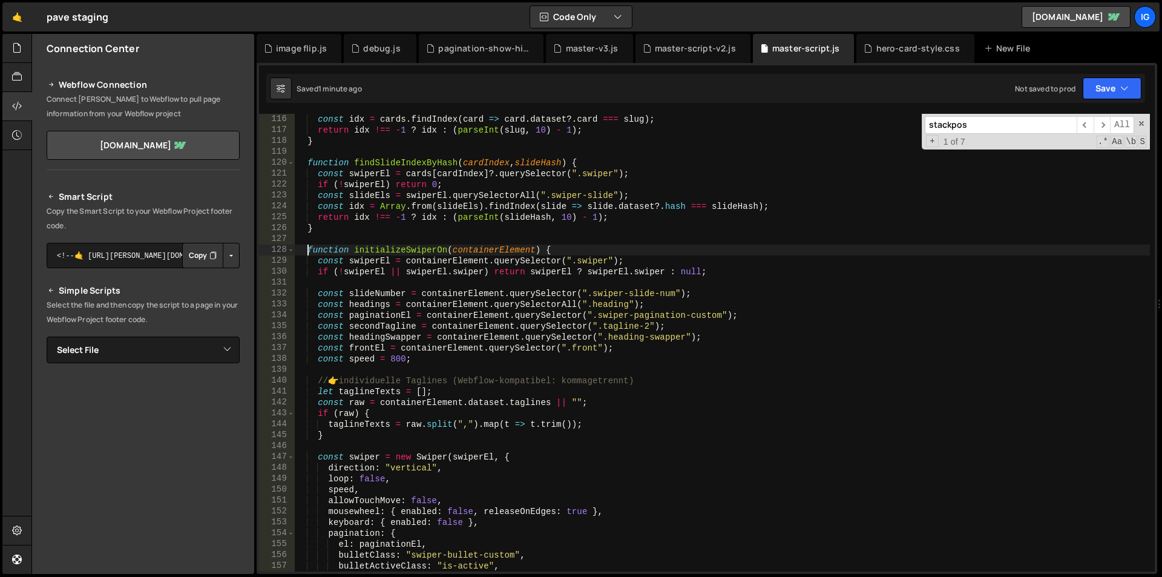
click at [309, 248] on div "const idx = cards . findIndex ( card => card . dataset ?. card === slug ) ; ret…" at bounding box center [722, 353] width 855 height 479
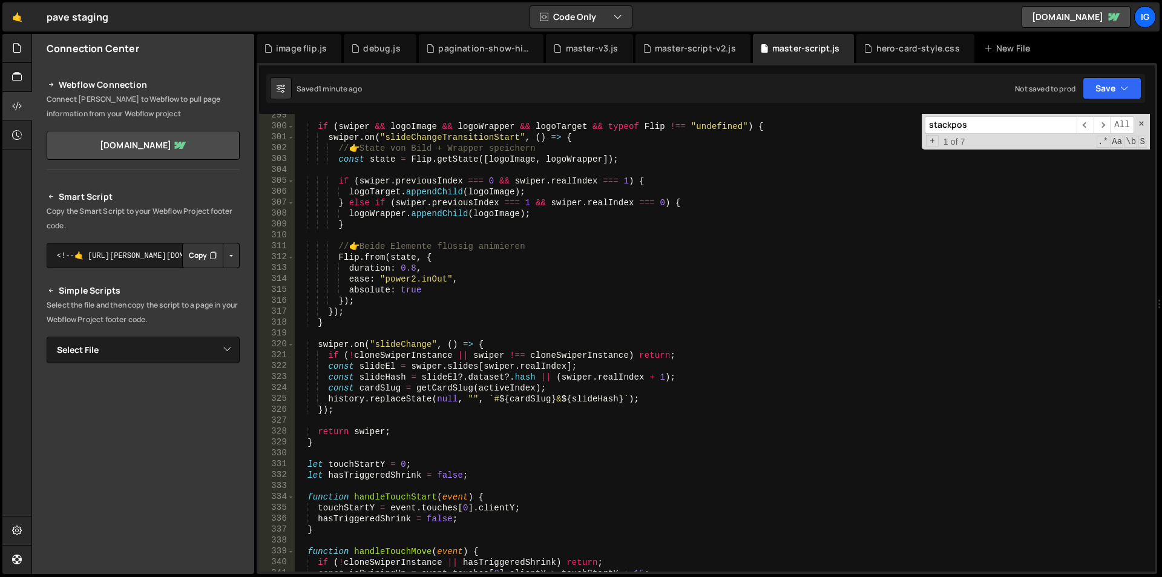
scroll to position [3322, 0]
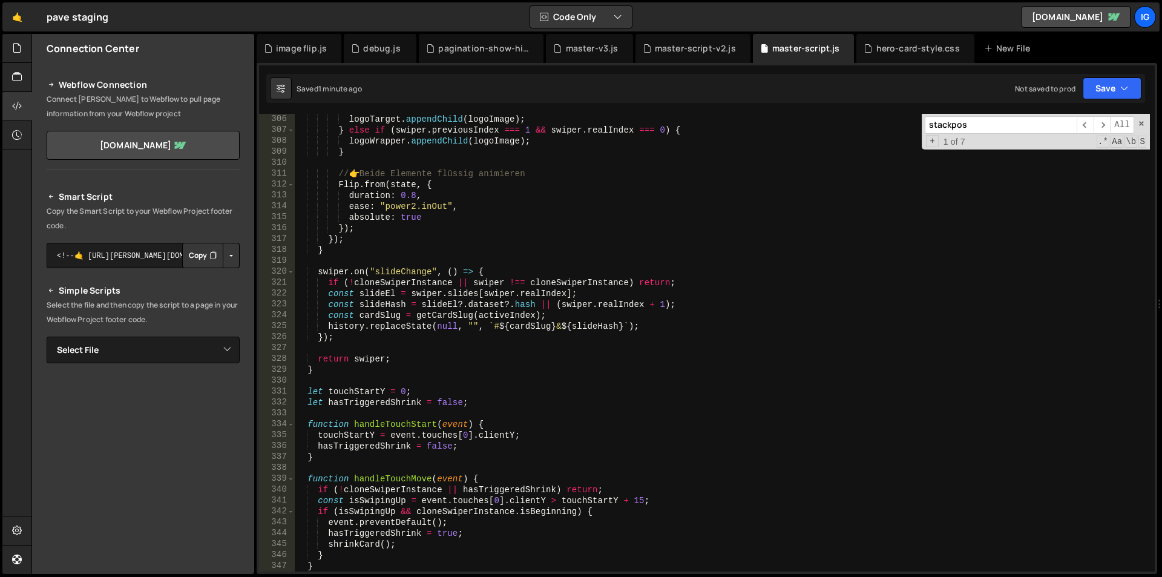
click at [318, 371] on div "logoTarget . appendChild ( logoImage ) ; } else if ( swiper . previousIndex ===…" at bounding box center [722, 353] width 855 height 479
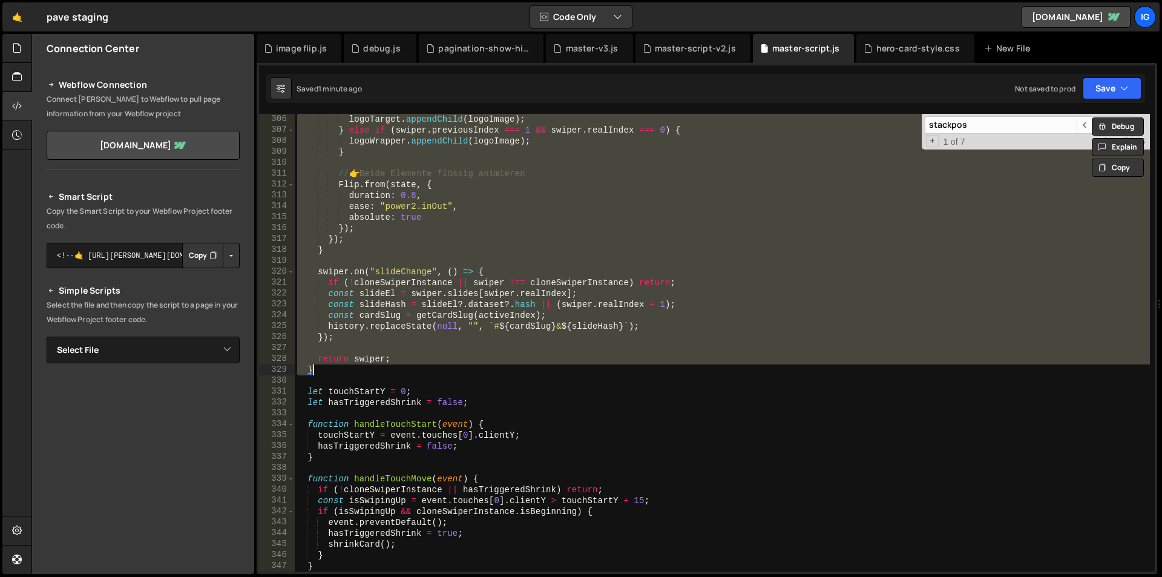
click at [345, 370] on div "logoTarget . appendChild ( logoImage ) ; } else if ( swiper . previousIndex ===…" at bounding box center [722, 342] width 855 height 457
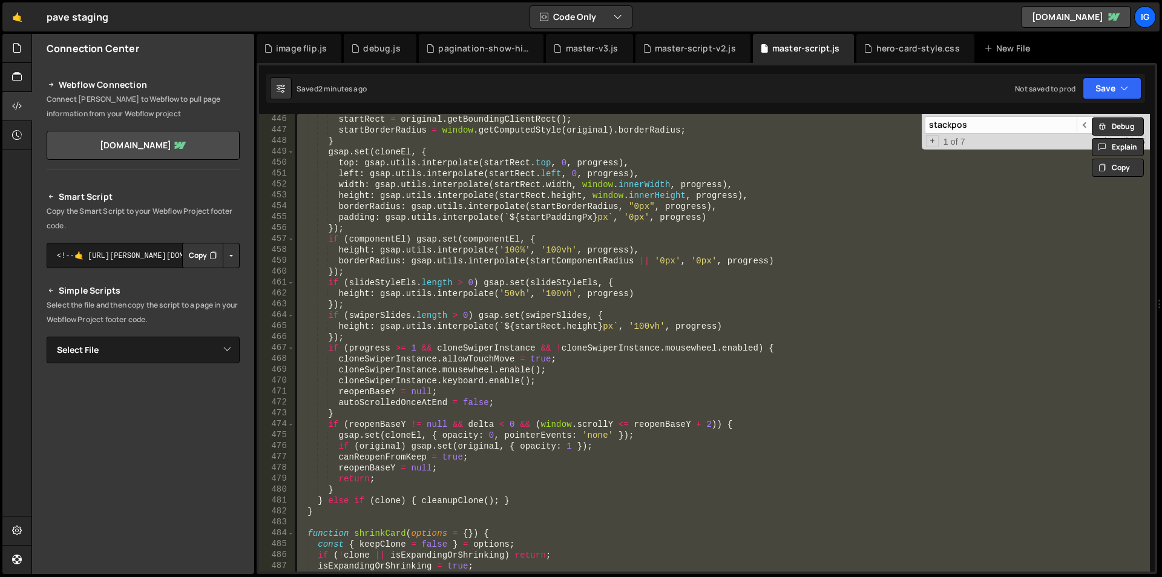
click at [450, 383] on div "startRect = original . getBoundingClientRect ( ) ; startBorderRadius = window .…" at bounding box center [722, 342] width 855 height 457
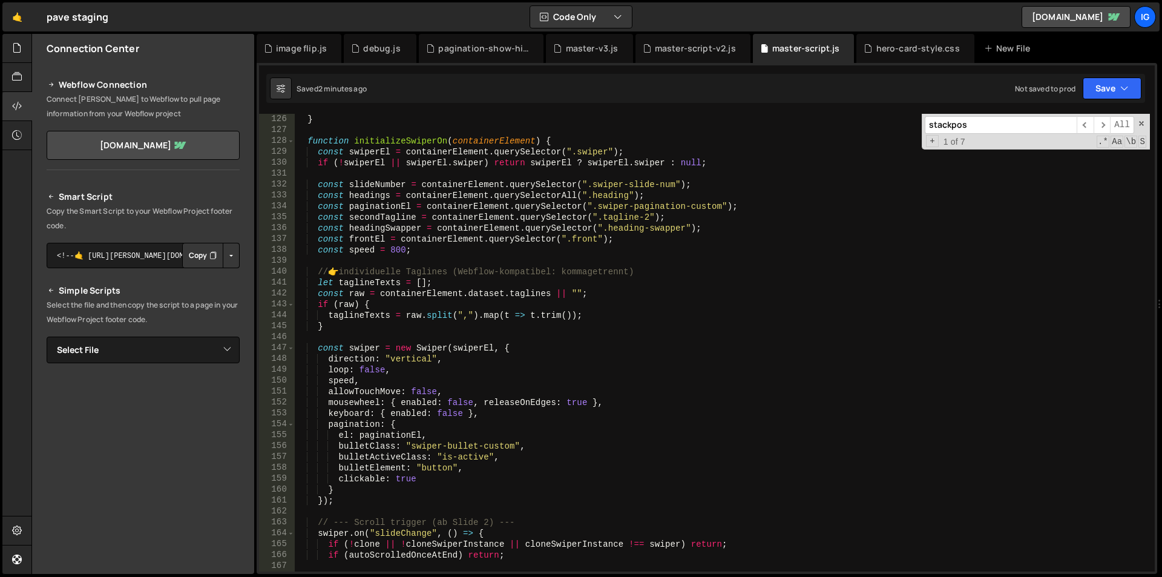
scroll to position [1289, 0]
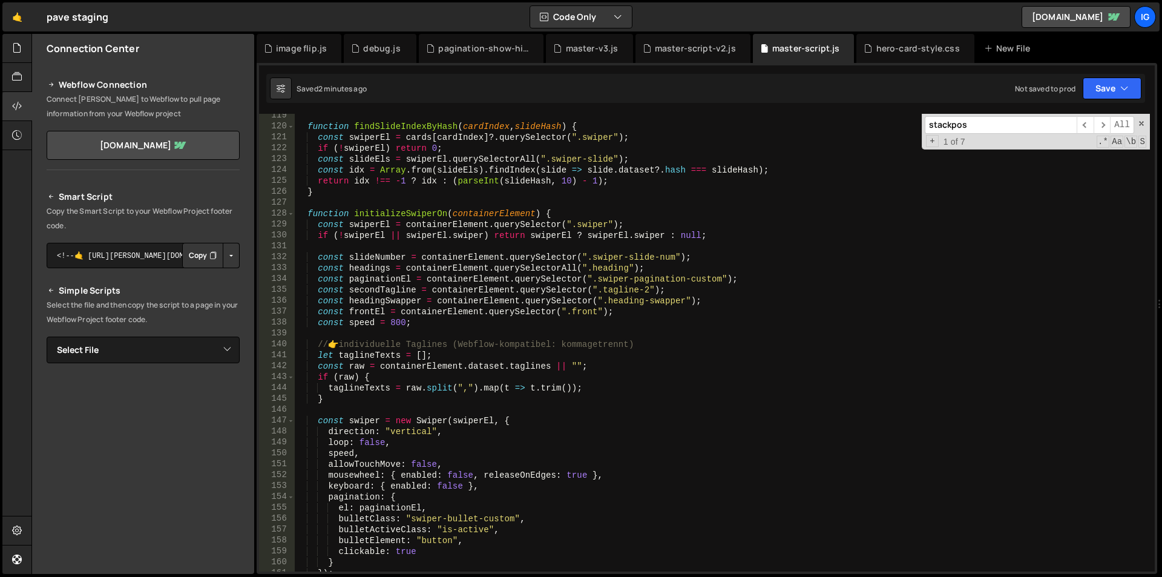
click at [306, 212] on div "function findSlideIndexByHash ( cardIndex , slideHash ) { const swiperEl = card…" at bounding box center [722, 349] width 855 height 479
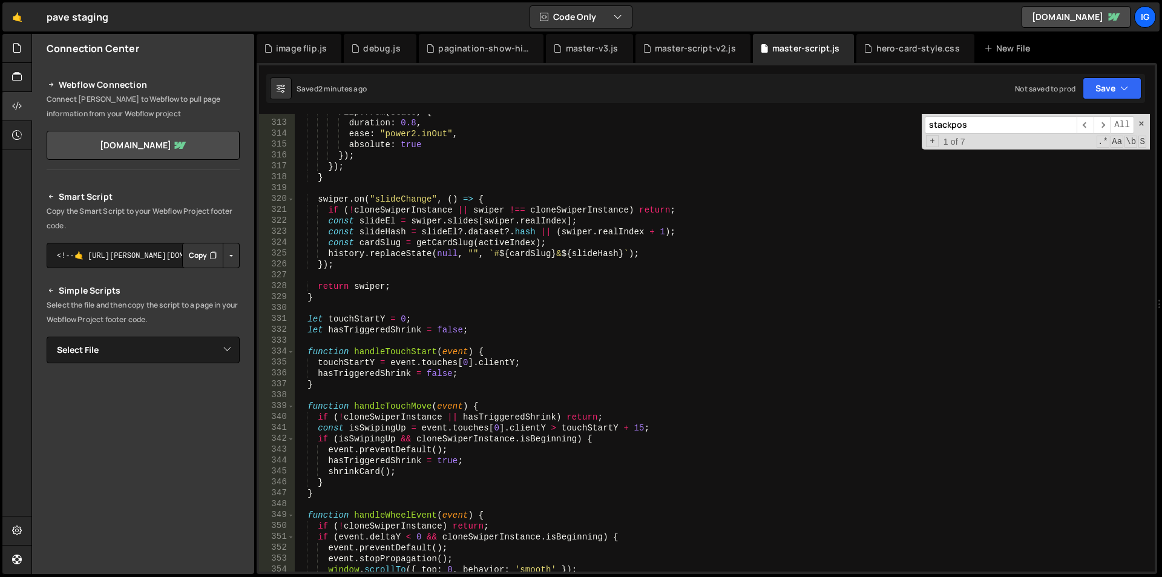
scroll to position [3431, 0]
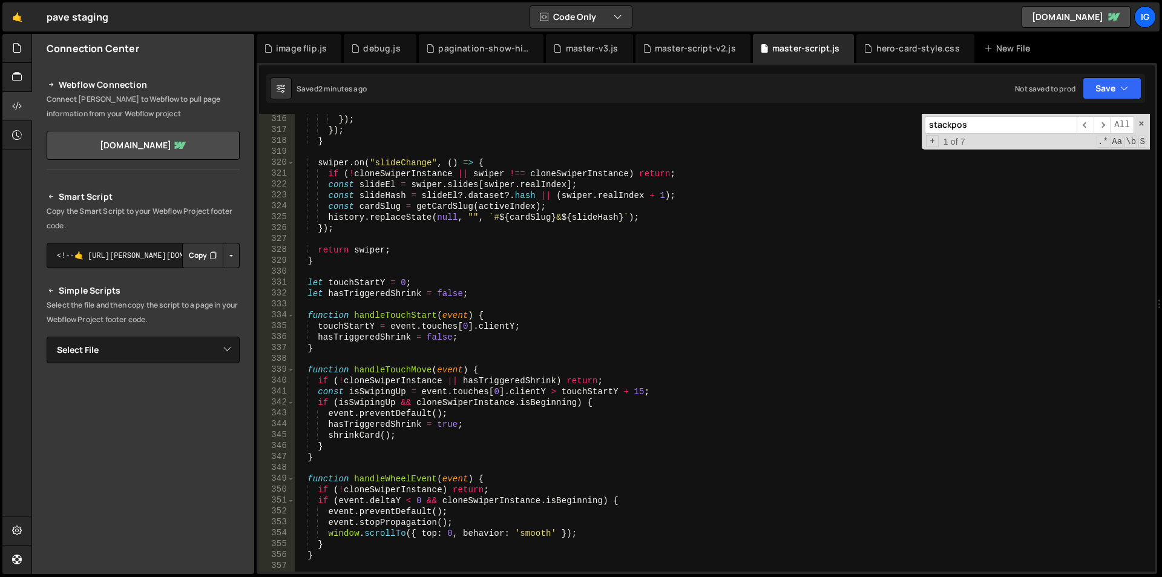
click at [314, 260] on div "}) ; }) ; } swiper . on ( "slideChange" , ( ) => { if ( ! cloneSwiperInstance |…" at bounding box center [722, 353] width 855 height 479
type textarea "return swiper; }"
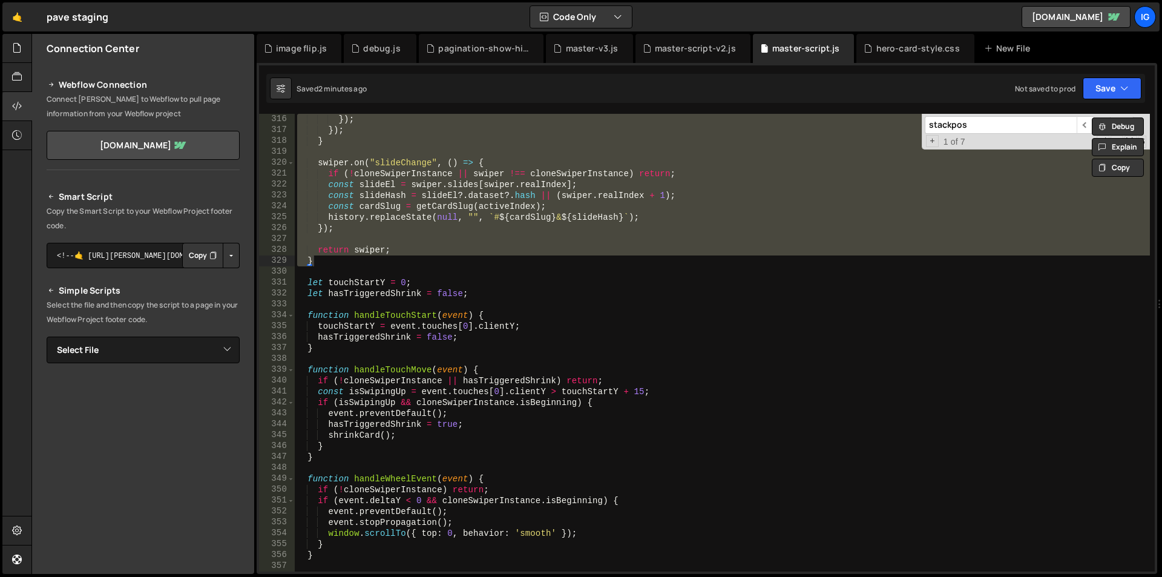
click at [324, 260] on div "}) ; }) ; } swiper . on ( "slideChange" , ( ) => { if ( ! cloneSwiperInstance |…" at bounding box center [722, 342] width 855 height 457
paste textarea
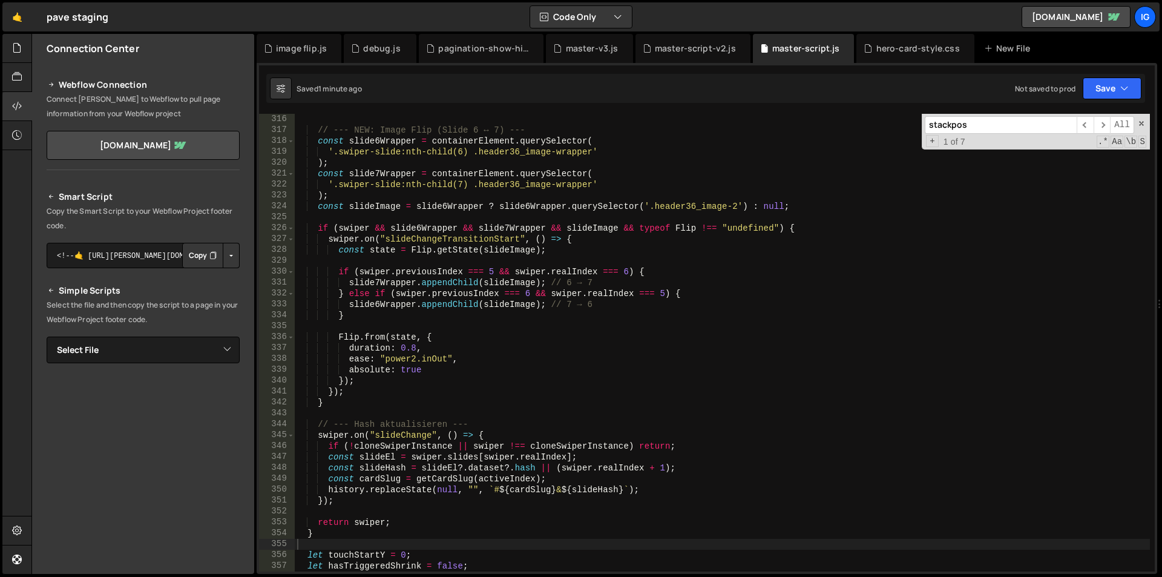
click at [360, 344] on div "// --- NEW: Image Flip (Slide 6 ↔ 7) --- const slide6Wrapper = containerElement…" at bounding box center [722, 353] width 855 height 479
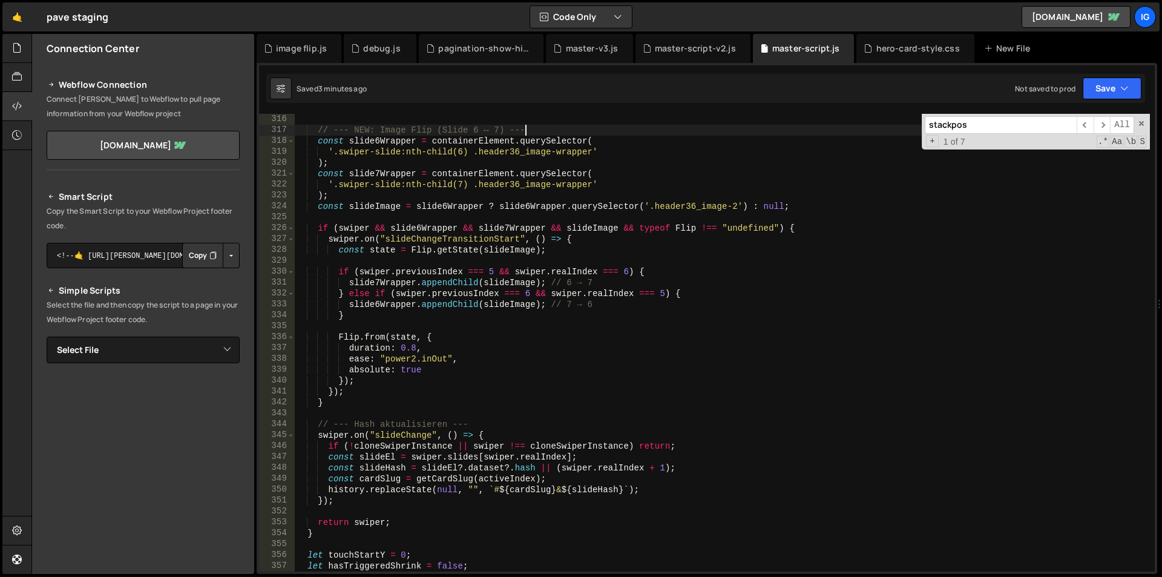
click at [613, 132] on div "// --- NEW: Image Flip (Slide 6 ↔ 7) --- const slide6Wrapper = containerElement…" at bounding box center [722, 353] width 855 height 479
type textarea "})();"
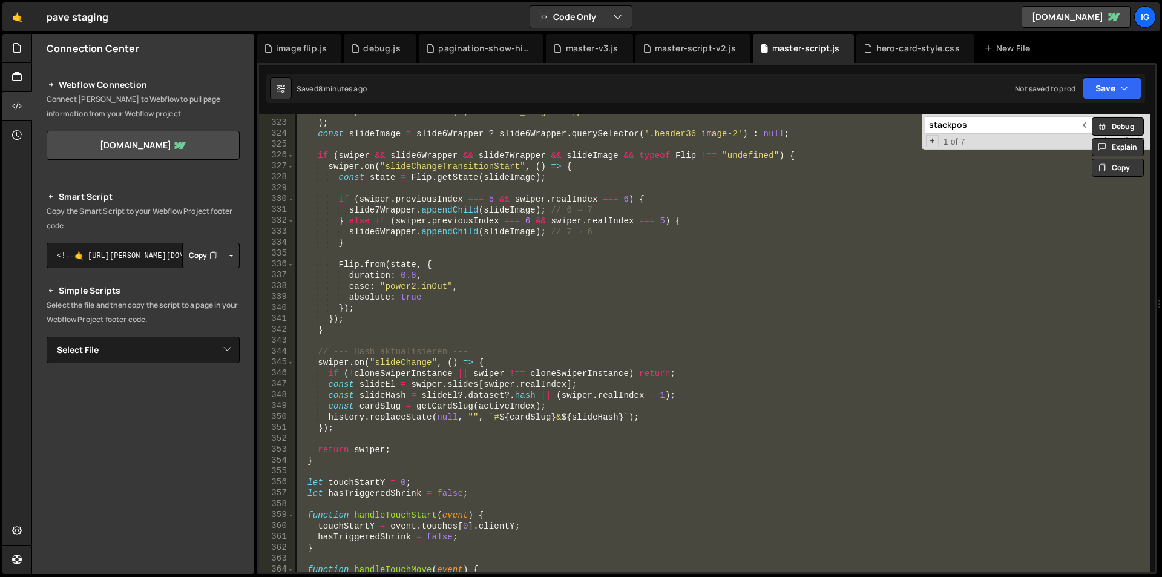
scroll to position [3503, 0]
drag, startPoint x: 329, startPoint y: 439, endPoint x: 314, endPoint y: 459, distance: 24.6
click at [328, 440] on div "'.swiper-slide:nth-child(7) .header36_image-wrapper' ) ; const slideImage = sli…" at bounding box center [722, 342] width 855 height 457
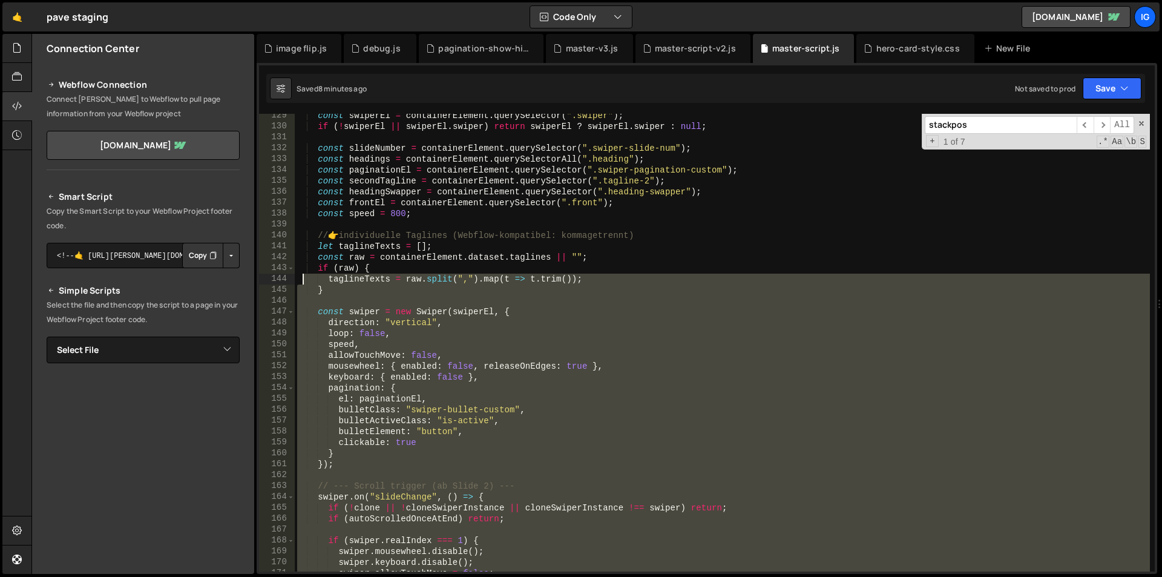
scroll to position [1325, 0]
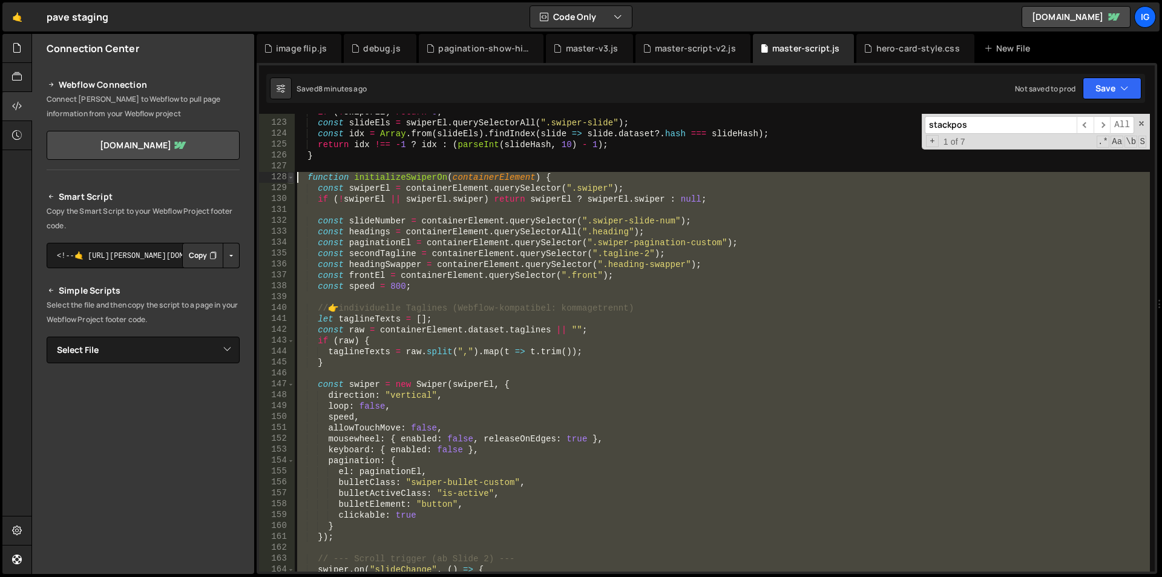
drag, startPoint x: 313, startPoint y: 464, endPoint x: 289, endPoint y: 175, distance: 289.6
click at [289, 175] on div "122 123 124 125 126 127 128 129 130 131 132 133 134 135 136 137 138 139 140 141…" at bounding box center [706, 342] width 895 height 457
type textarea "function initializeSwiperOn(containerElement) { const swiperEl = containerEleme…"
click at [297, 178] on div "if ( ! swiperEl ) return 0 ; const slideEls = swiperEl . querySelectorAll ( ".s…" at bounding box center [722, 345] width 855 height 479
paste textarea
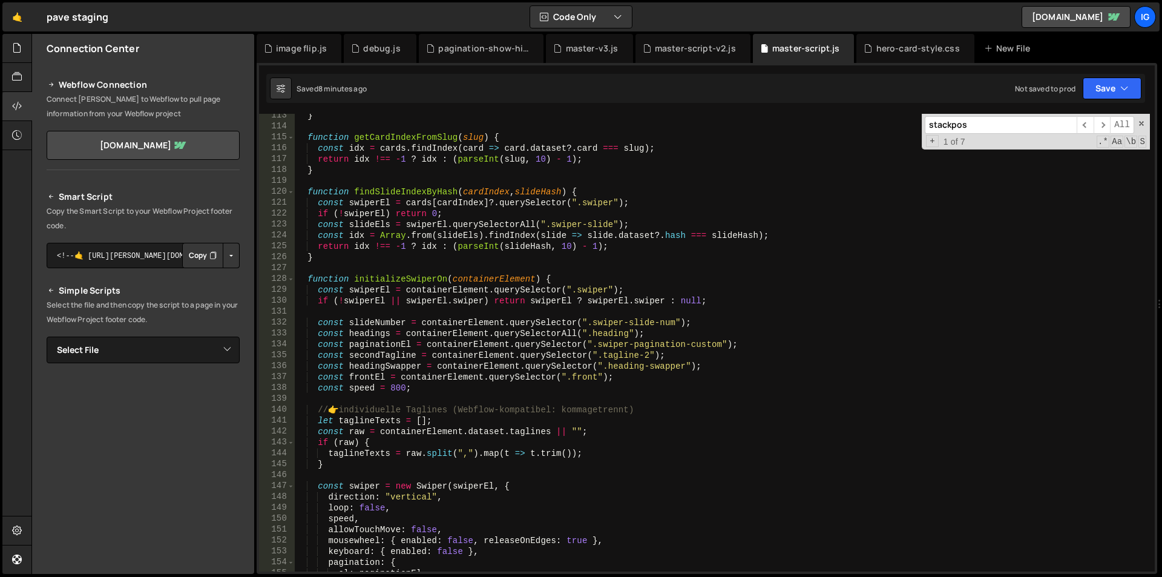
scroll to position [1223, 0]
drag, startPoint x: 308, startPoint y: 275, endPoint x: 538, endPoint y: 276, distance: 229.9
click at [538, 276] on div "} function getCardIndexFromSlug ( slug ) { const idx = cards . findIndex ( card…" at bounding box center [722, 349] width 855 height 479
type textarea "function initializeSwiperOn(containerElement) {"
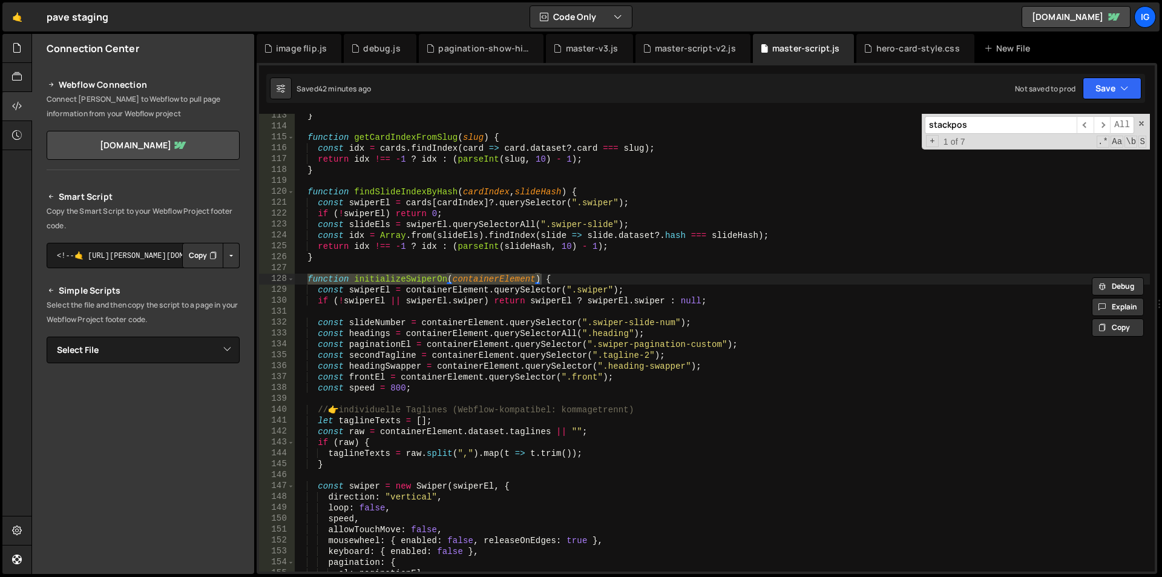
click at [552, 271] on div "} function getCardIndexFromSlug ( slug ) { const idx = cards . findIndex ( card…" at bounding box center [722, 349] width 855 height 479
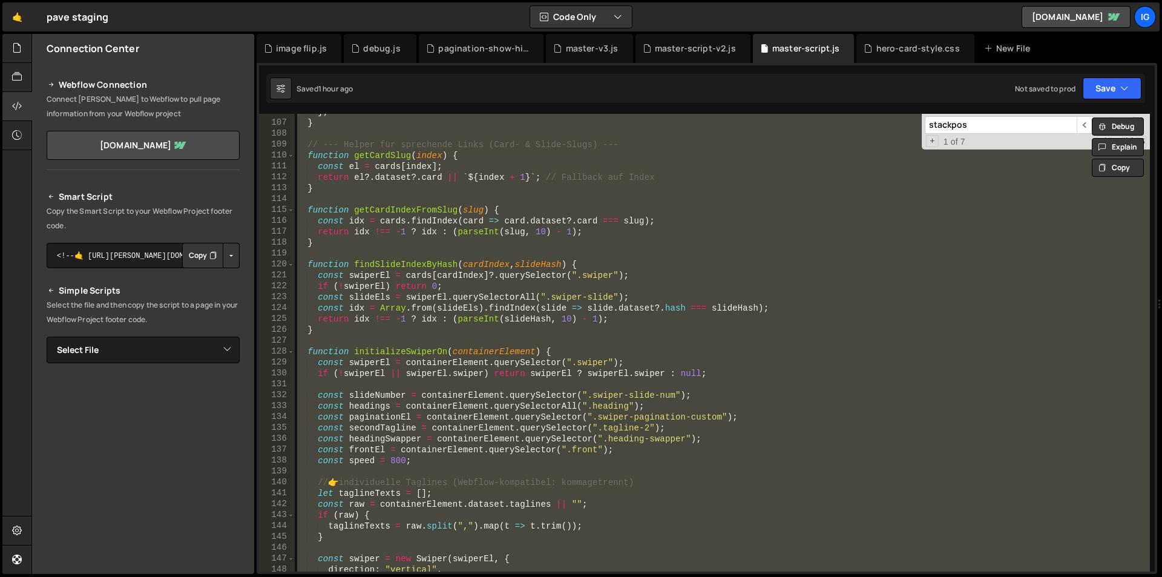
scroll to position [1115, 0]
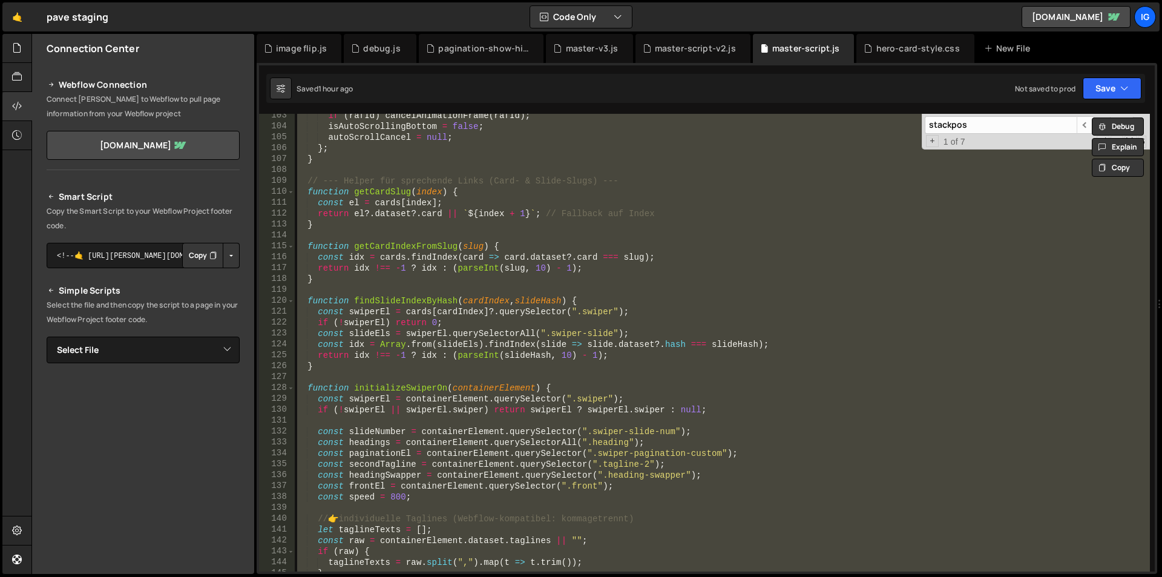
click at [565, 218] on div "if ( [PERSON_NAME] ) cancelAnimationFrame ( [PERSON_NAME] ) ; isAutoScrollingBo…" at bounding box center [722, 342] width 855 height 457
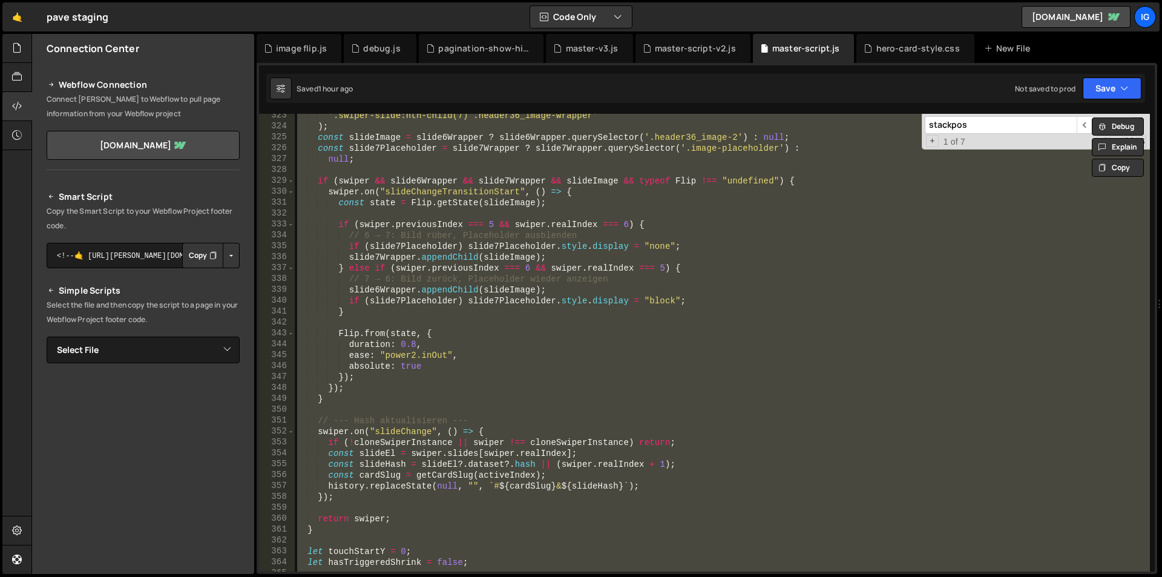
scroll to position [3692, 0]
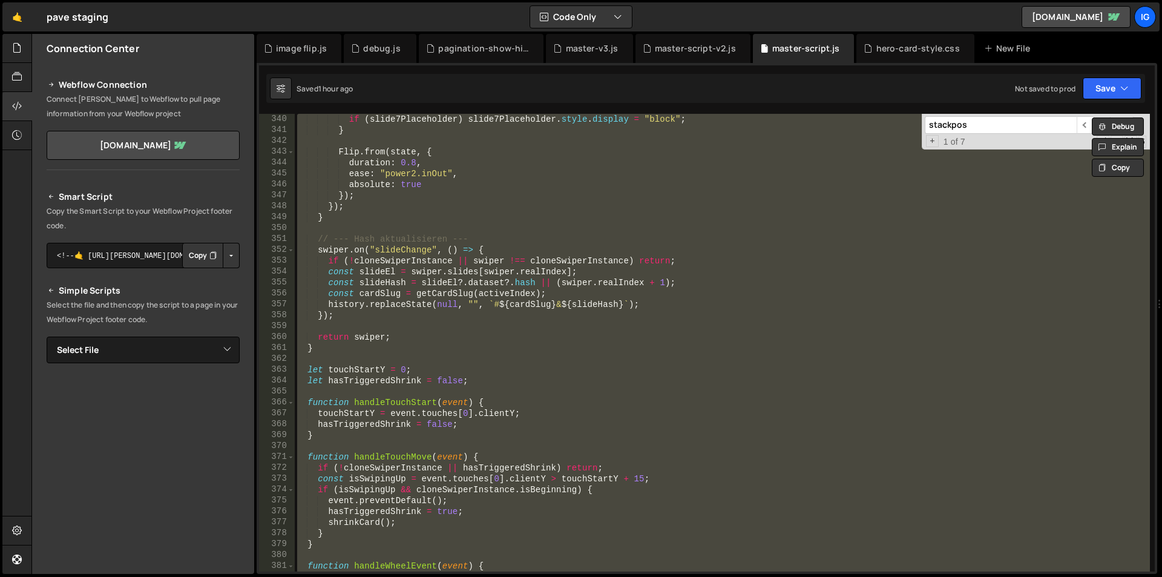
click at [333, 339] on div "if ( slide7Placeholder ) slide7Placeholder . style . display = "block" ; } Flip…" at bounding box center [722, 342] width 855 height 457
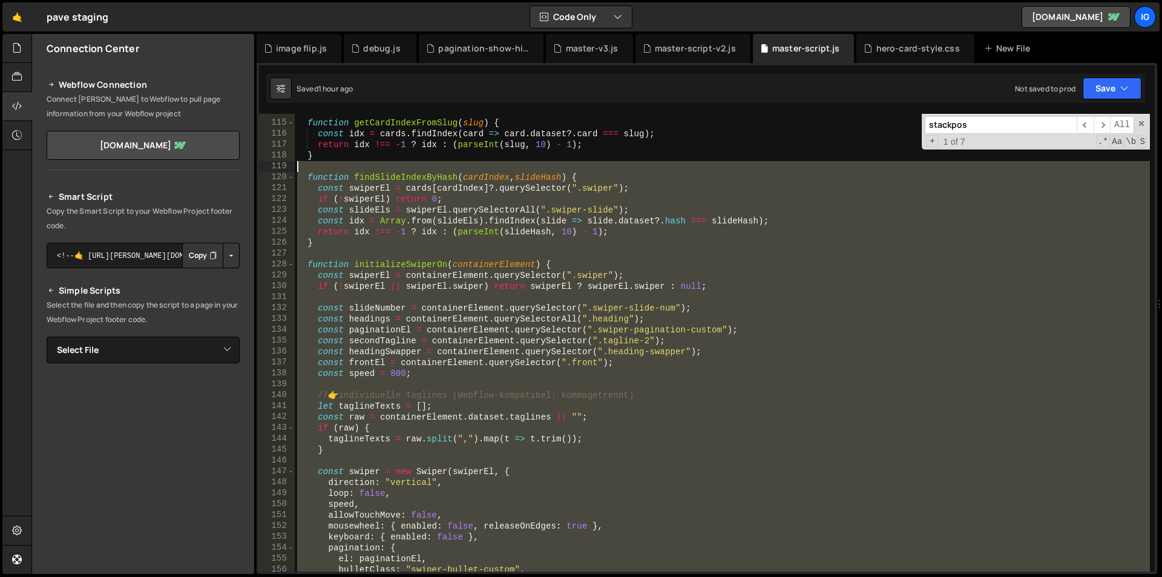
scroll to position [1238, 0]
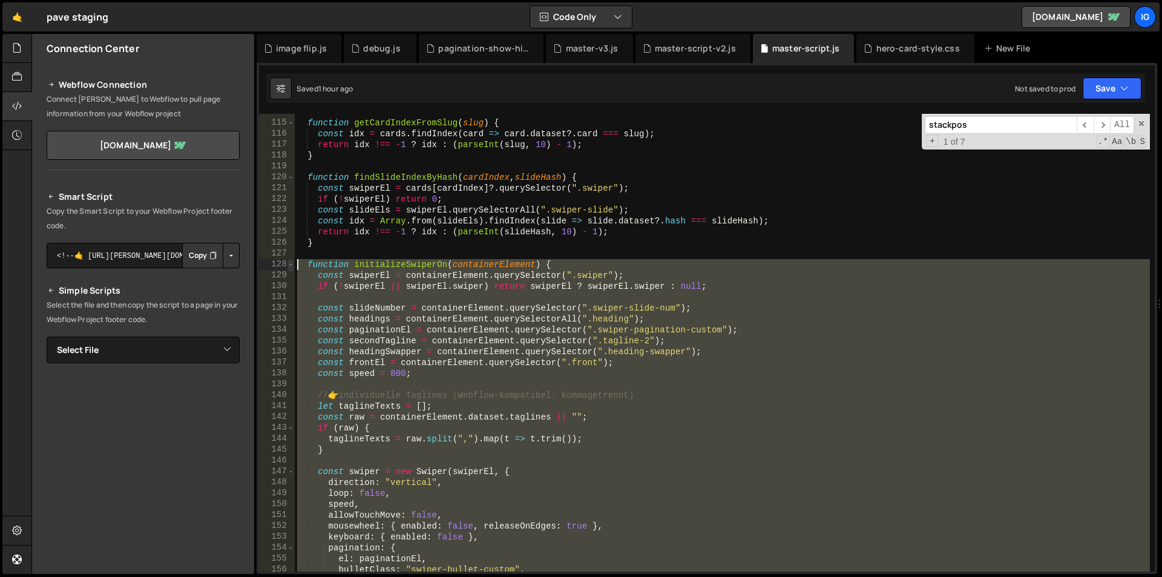
drag, startPoint x: 315, startPoint y: 345, endPoint x: 290, endPoint y: 268, distance: 81.3
click at [290, 268] on div "return swiper; 114 115 116 117 118 119 120 121 122 123 124 125 126 127 128 129 …" at bounding box center [706, 342] width 895 height 457
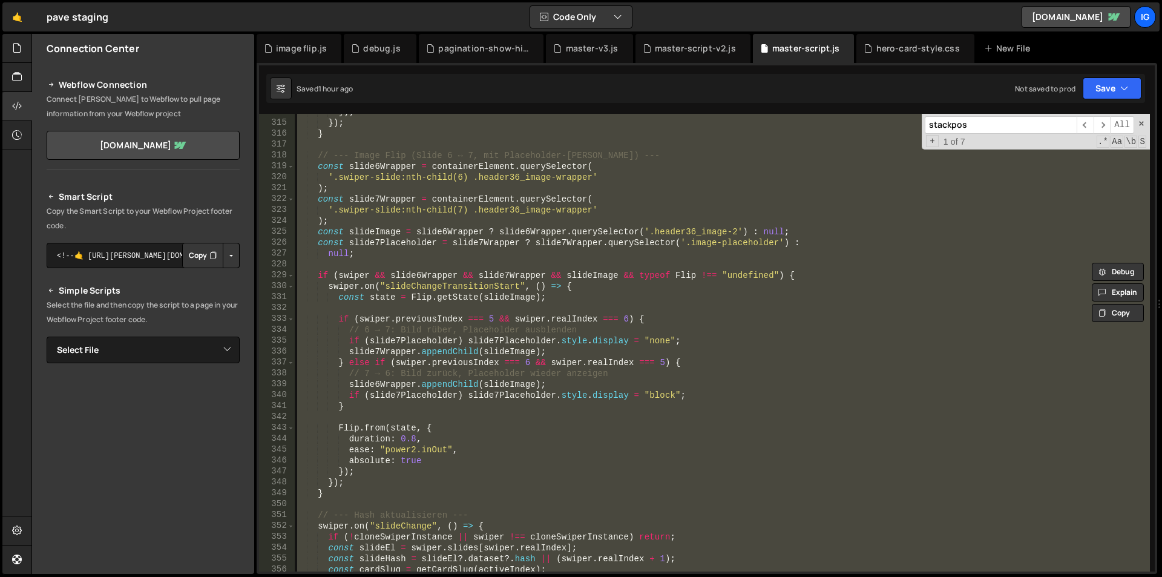
scroll to position [3598, 0]
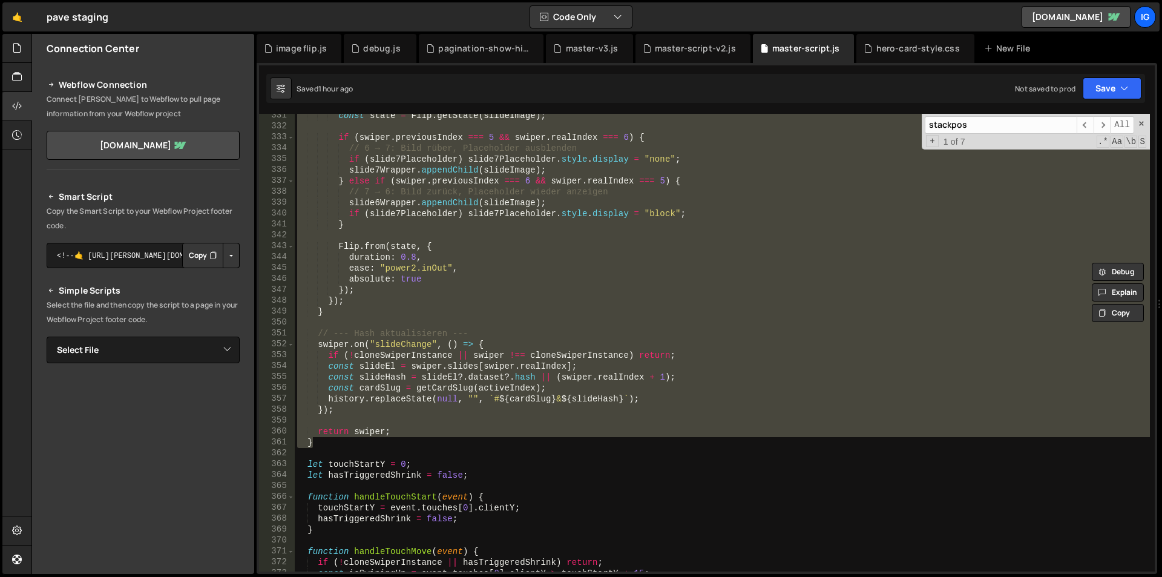
click at [618, 203] on div "const state = Flip . getState ( slideImage ) ; if ( swiper . previousIndex === …" at bounding box center [722, 342] width 855 height 457
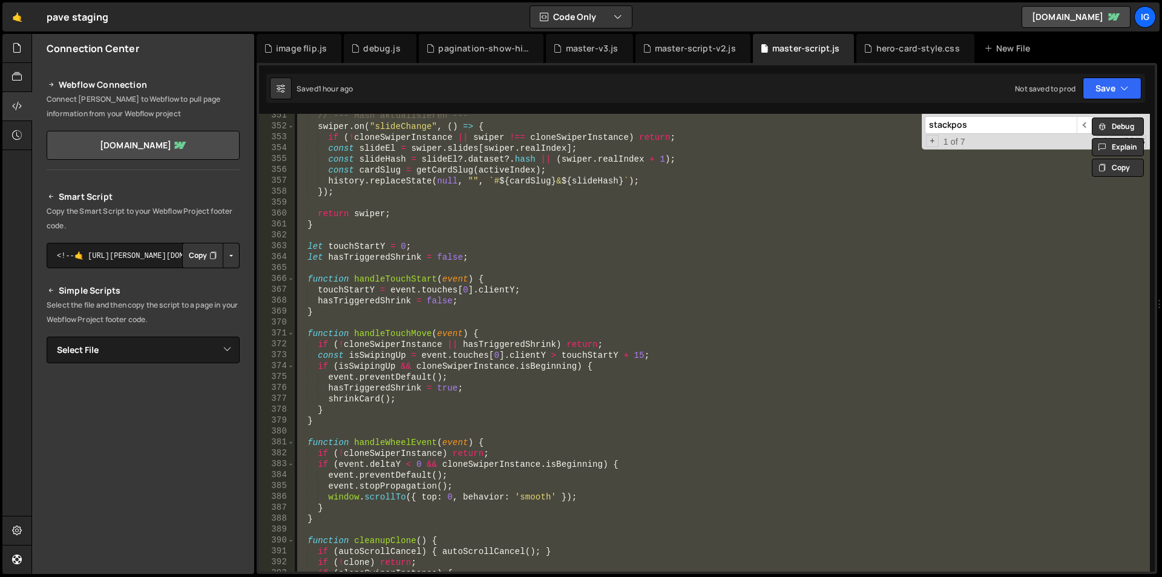
click at [542, 259] on div "// --- Hash aktualisieren --- swiper . on ( "slideChange" , ( ) => { if ( ! clo…" at bounding box center [722, 342] width 855 height 457
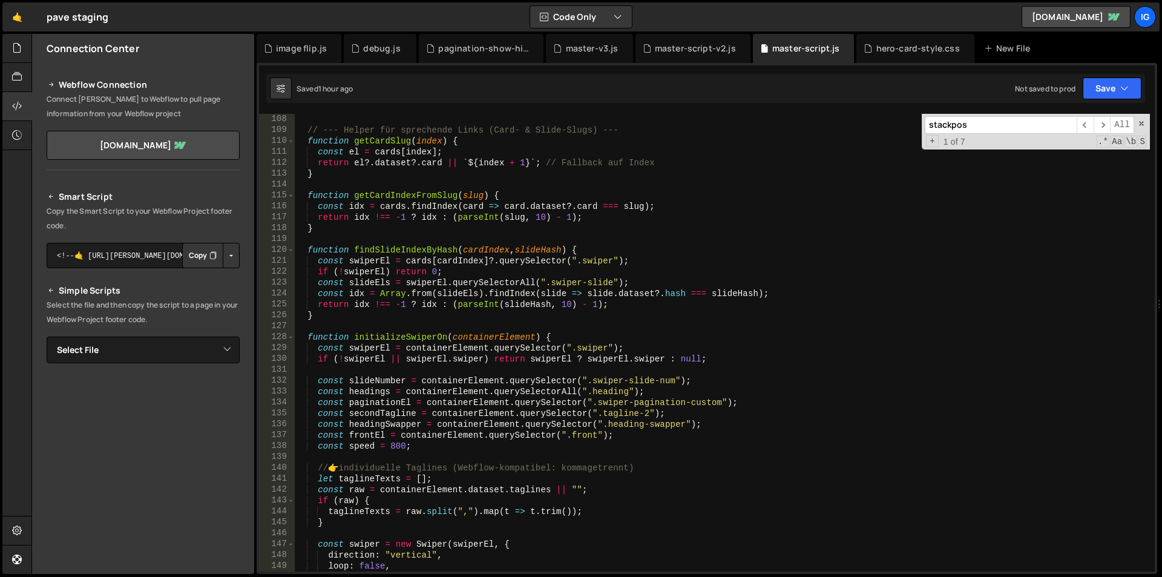
scroll to position [1238, 0]
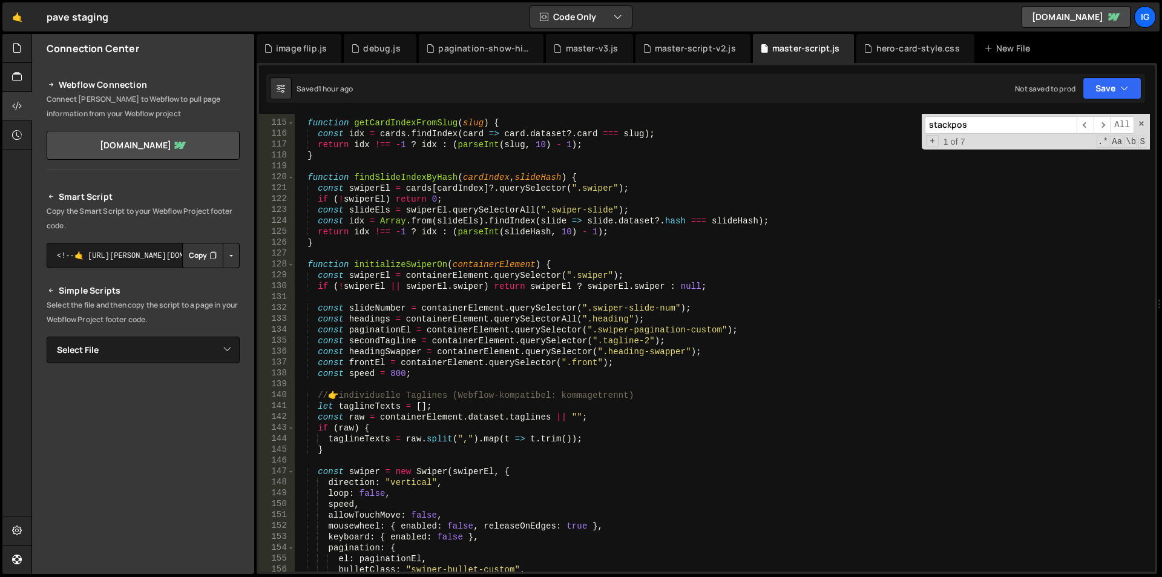
click at [303, 260] on div "function getCardIndexFromSlug ( slug ) { const idx = cards . findIndex ( card =…" at bounding box center [722, 345] width 855 height 479
click at [306, 263] on div "function getCardIndexFromSlug ( slug ) { const idx = cards . findIndex ( card =…" at bounding box center [722, 345] width 855 height 479
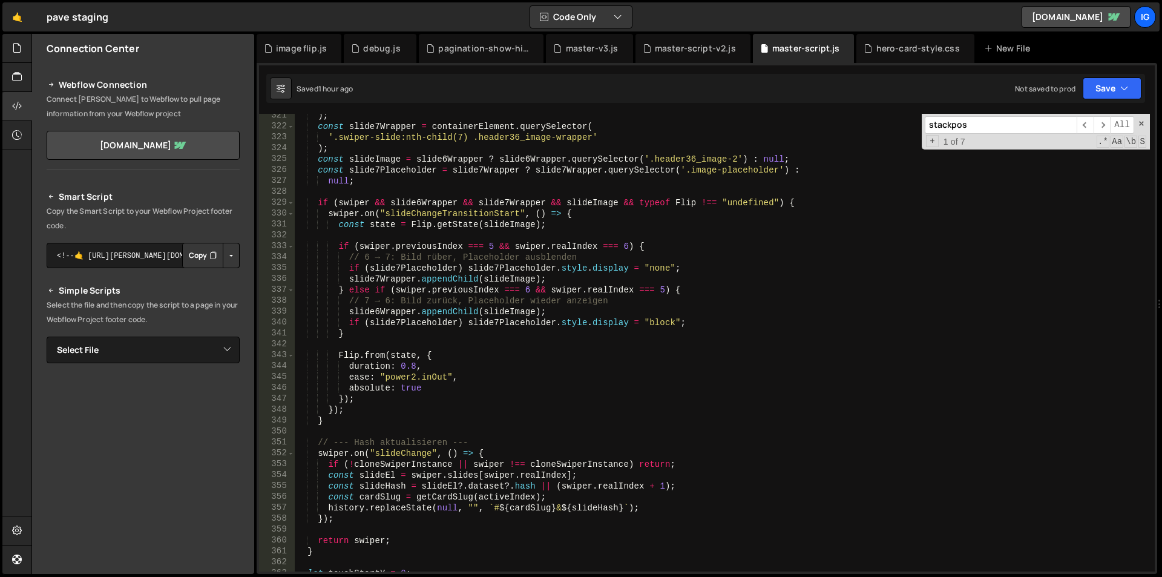
scroll to position [3634, 0]
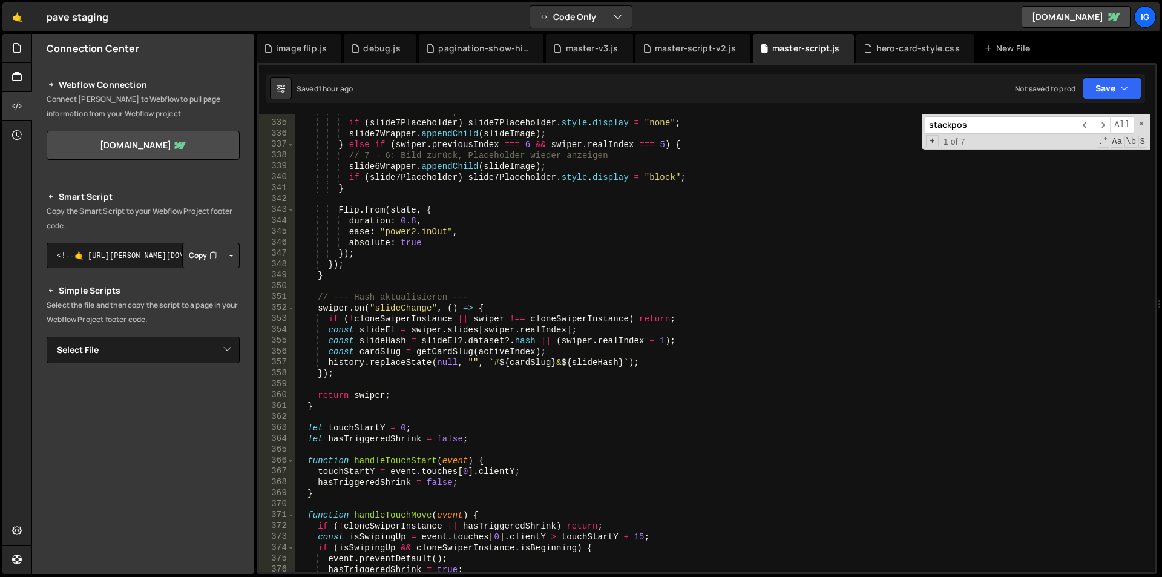
click at [327, 409] on div "// 6 → 7: Bild rüber, Placeholder ausblenden if ( slide7Placeholder ) slide7Pla…" at bounding box center [722, 345] width 855 height 479
type textarea "return swiper; }"
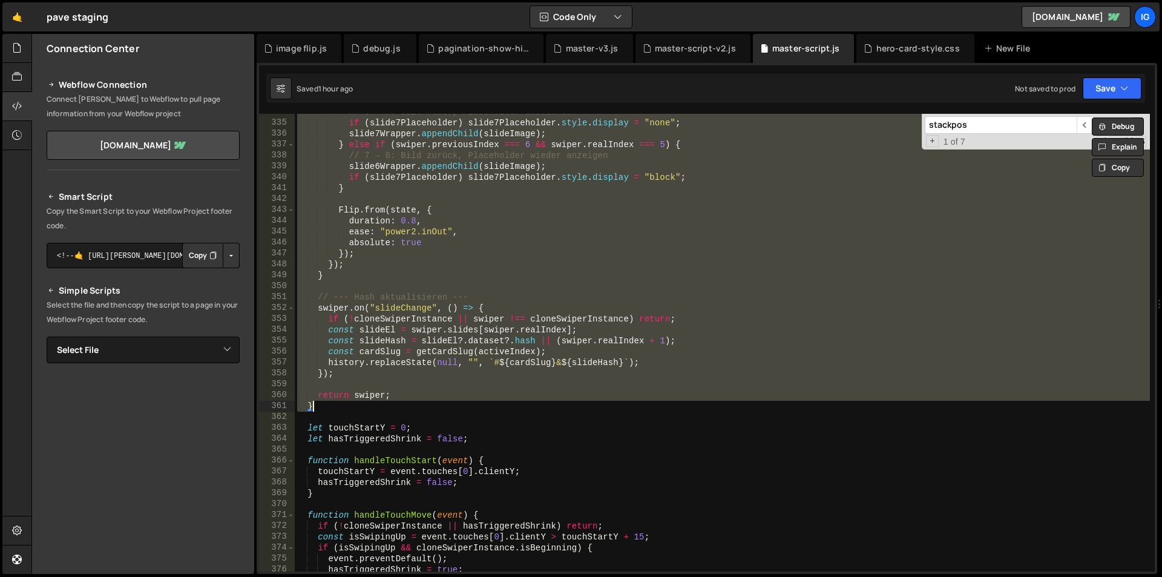
paste textarea
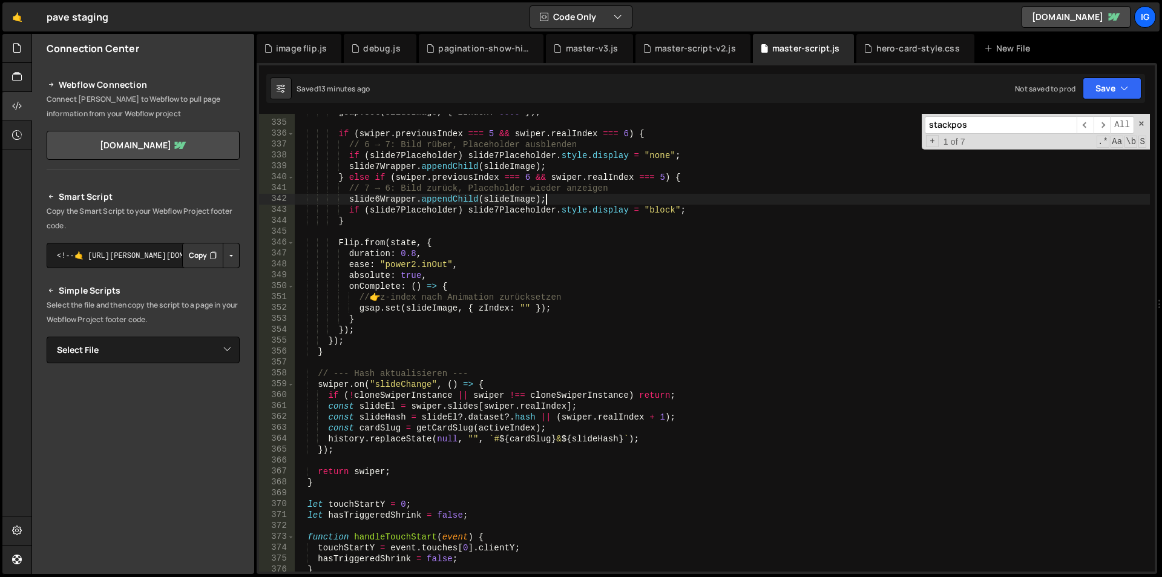
click at [601, 194] on div "gsap . set ( slideImage , { zIndex : 9999 }) ; if ( swiper . previousIndex === …" at bounding box center [722, 345] width 855 height 479
type textarea "slide6Wrapper.appendChild(slideImage);"
